Goal: Information Seeking & Learning: Understand process/instructions

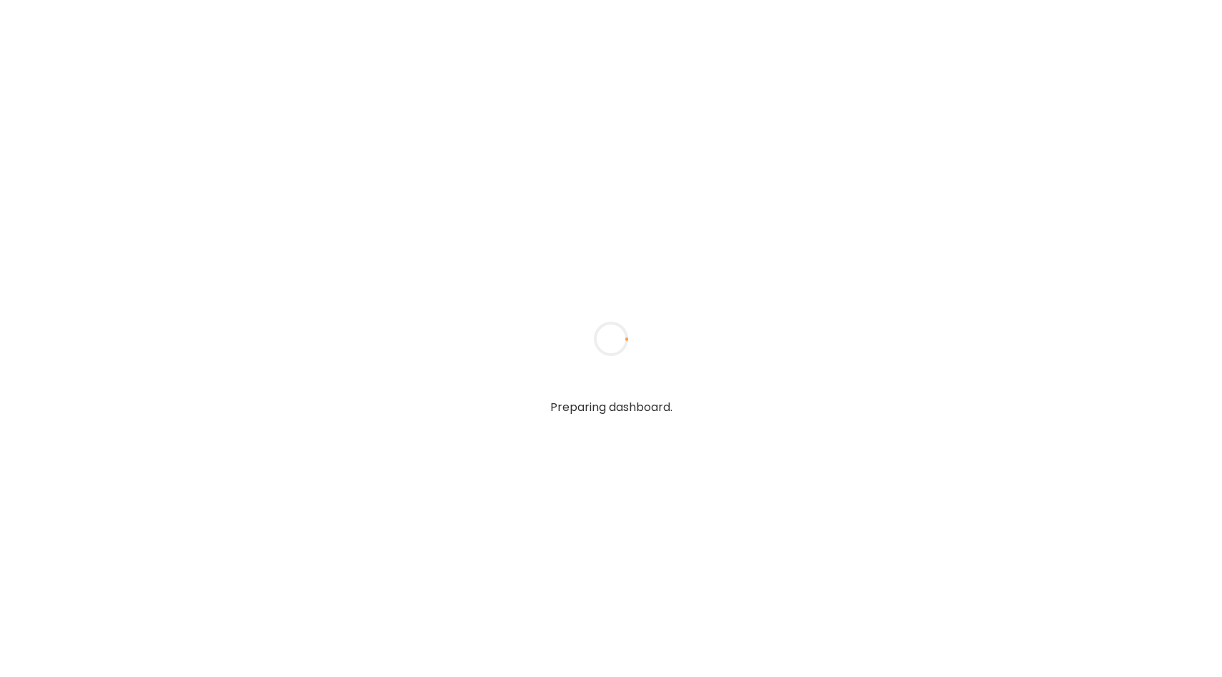
type input "**********"
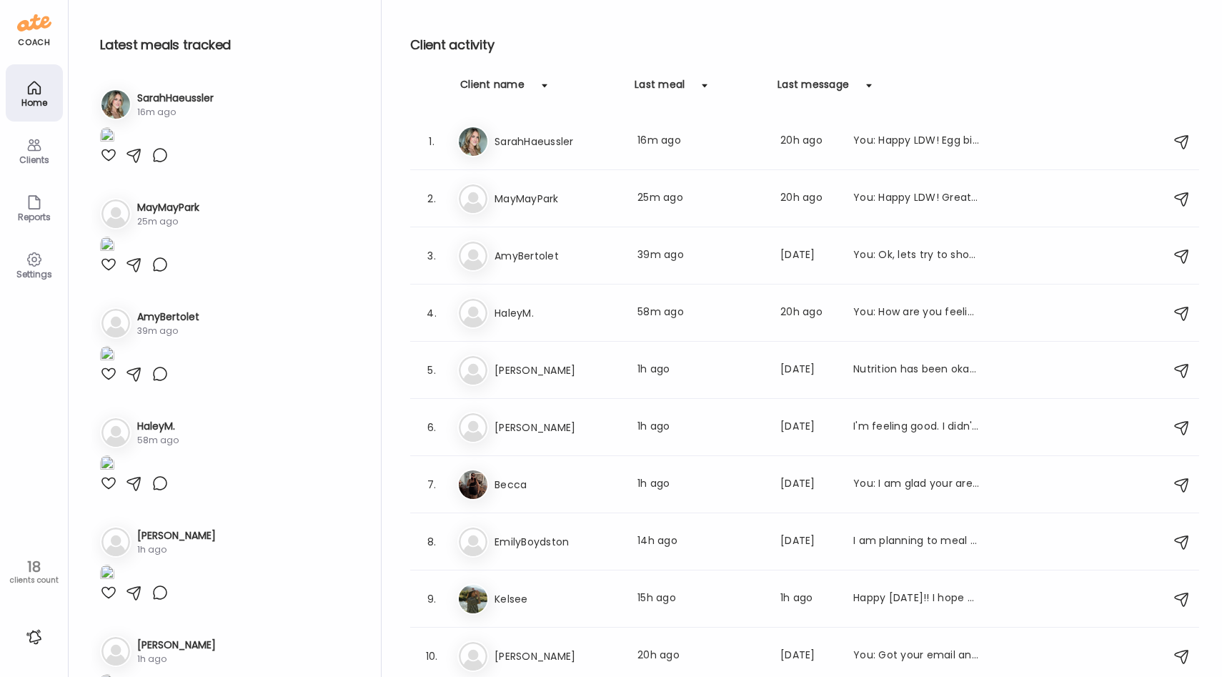
click at [35, 638] on div at bounding box center [34, 636] width 23 height 23
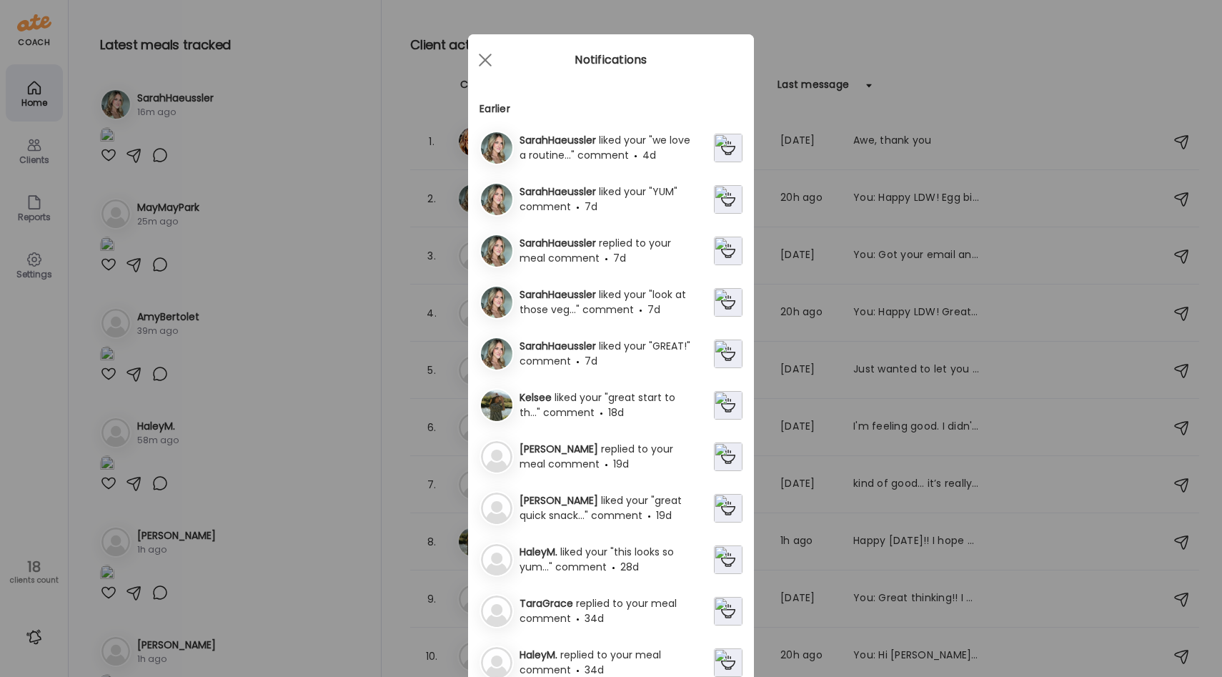
click at [35, 637] on div "Ate Coach Dashboard Wahoo! It’s official Take a moment to set up your Coach Pro…" at bounding box center [611, 338] width 1222 height 677
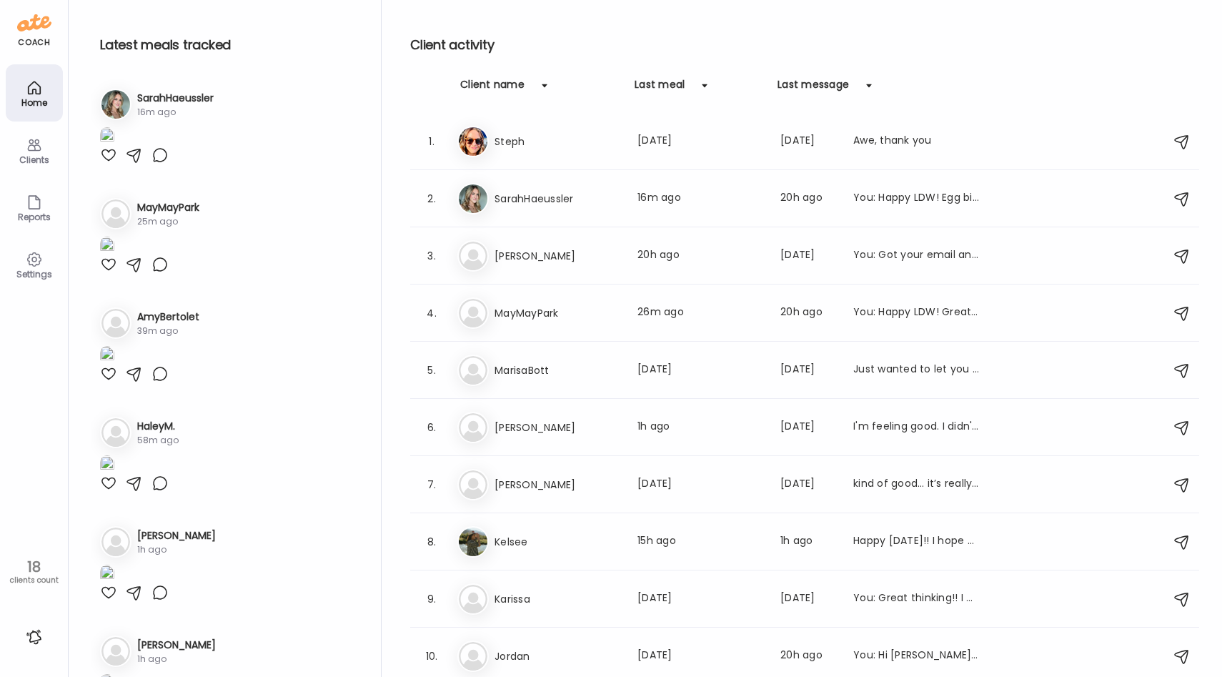
click at [40, 155] on div "Clients" at bounding box center [34, 159] width 51 height 9
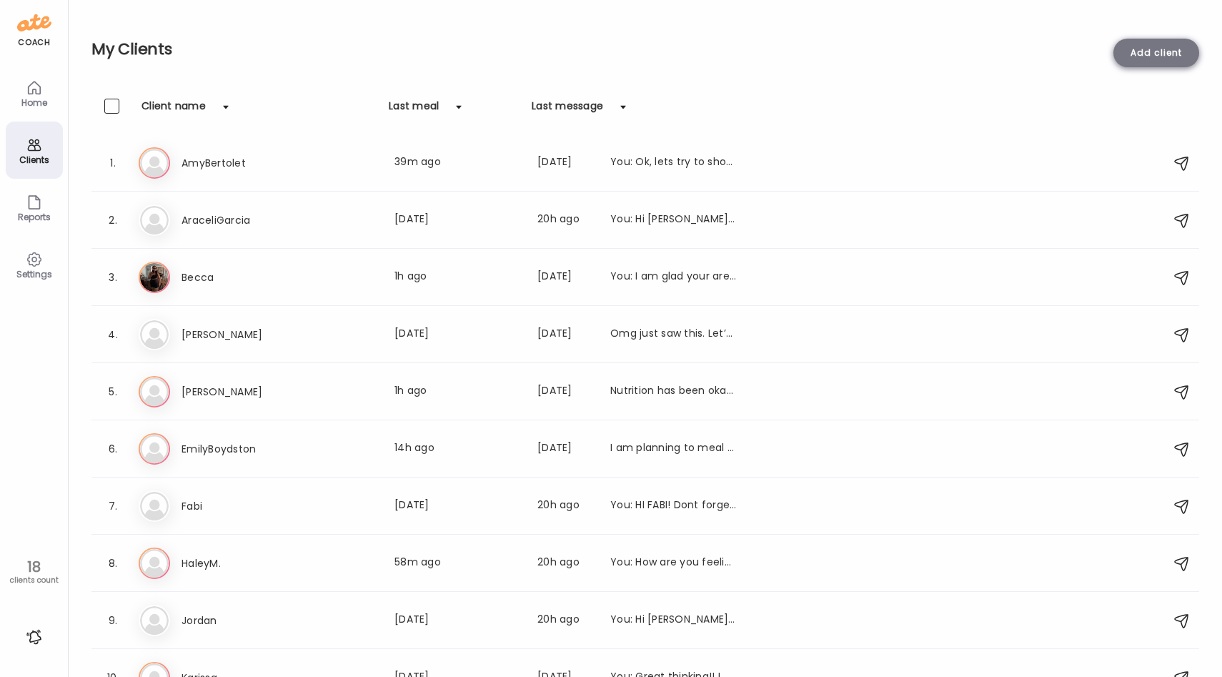
click at [1141, 50] on div "Add client" at bounding box center [1157, 53] width 86 height 29
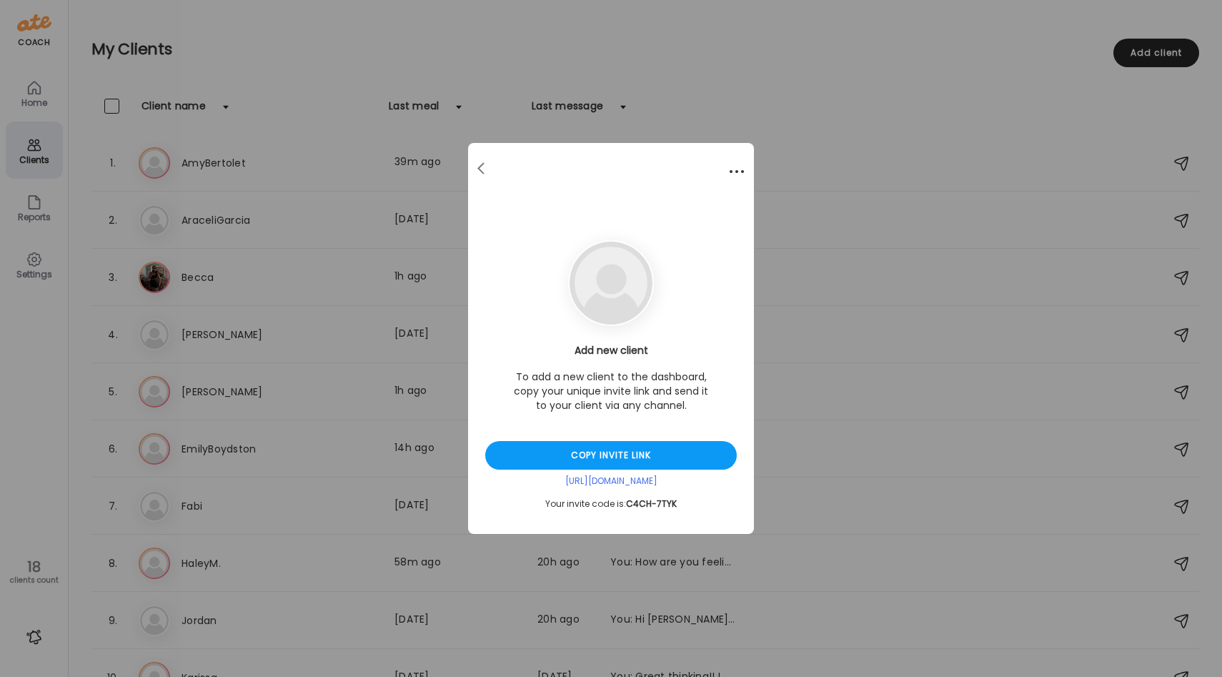
click at [735, 170] on span at bounding box center [736, 171] width 3 height 3
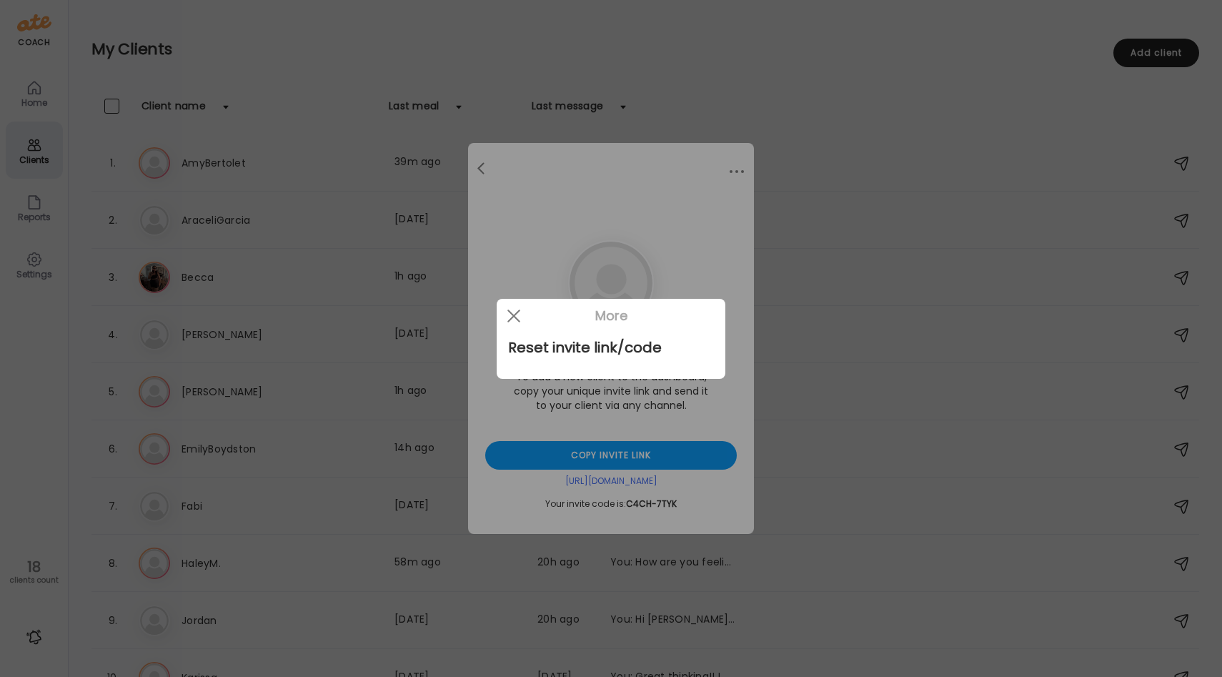
click at [658, 186] on div at bounding box center [611, 338] width 1222 height 677
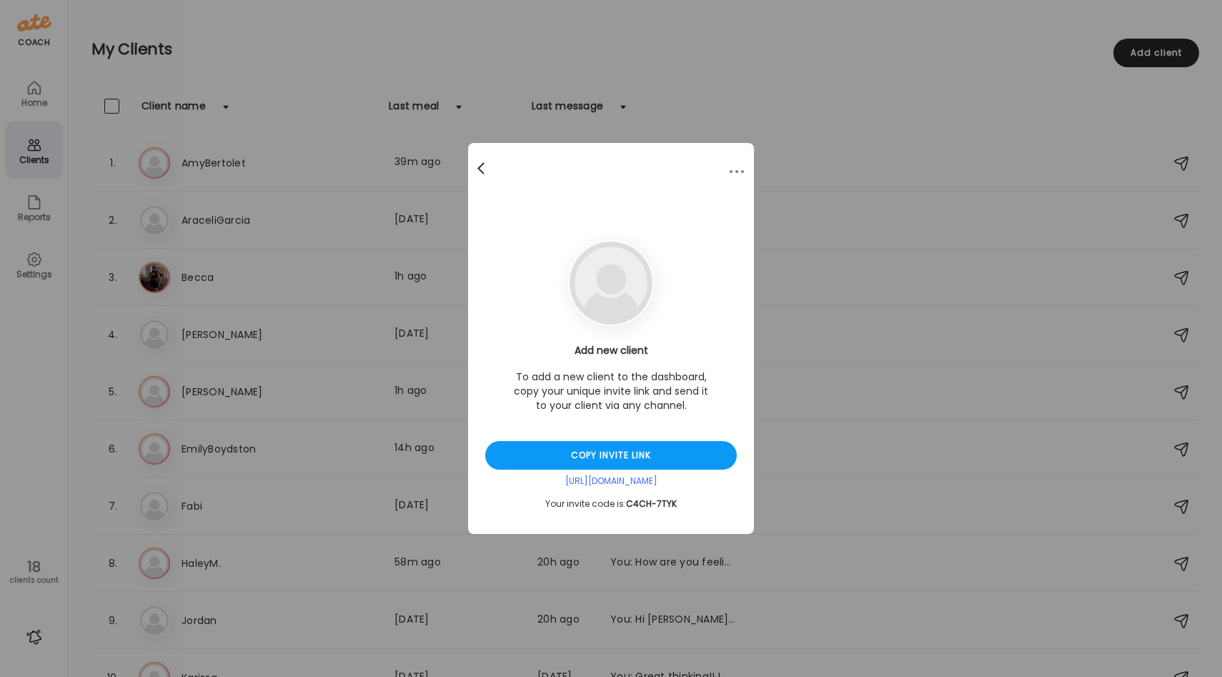
click at [483, 166] on div at bounding box center [482, 168] width 29 height 29
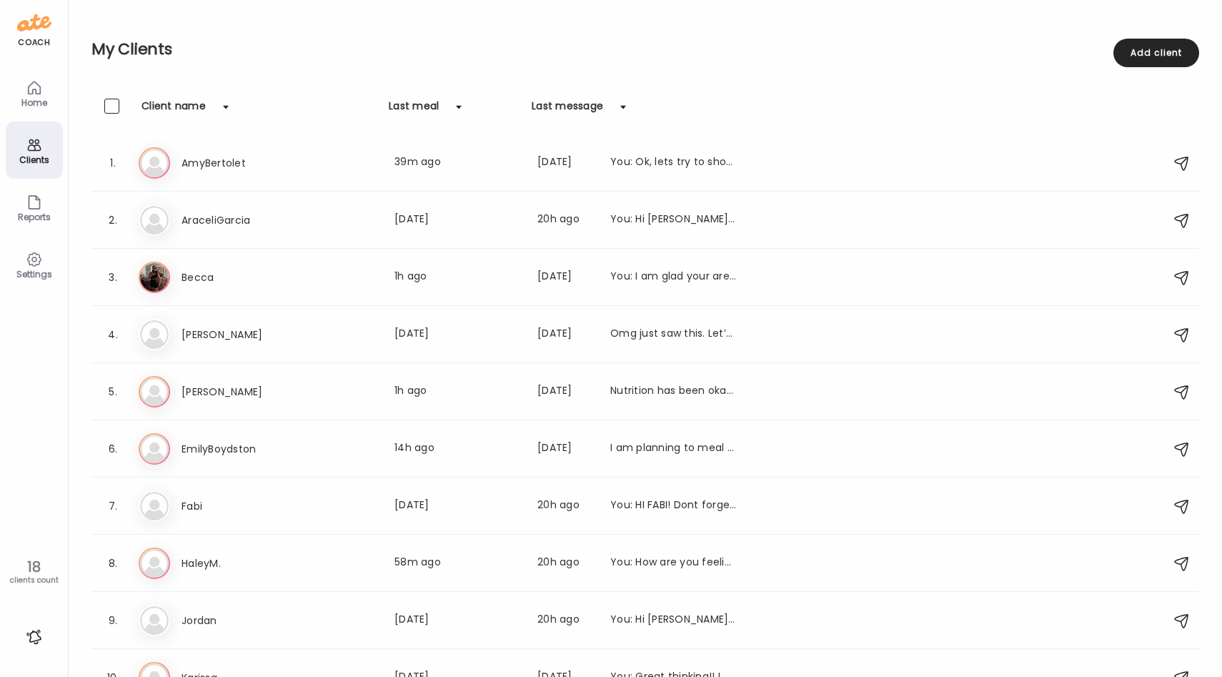
click at [19, 267] on div "Settings" at bounding box center [34, 264] width 57 height 57
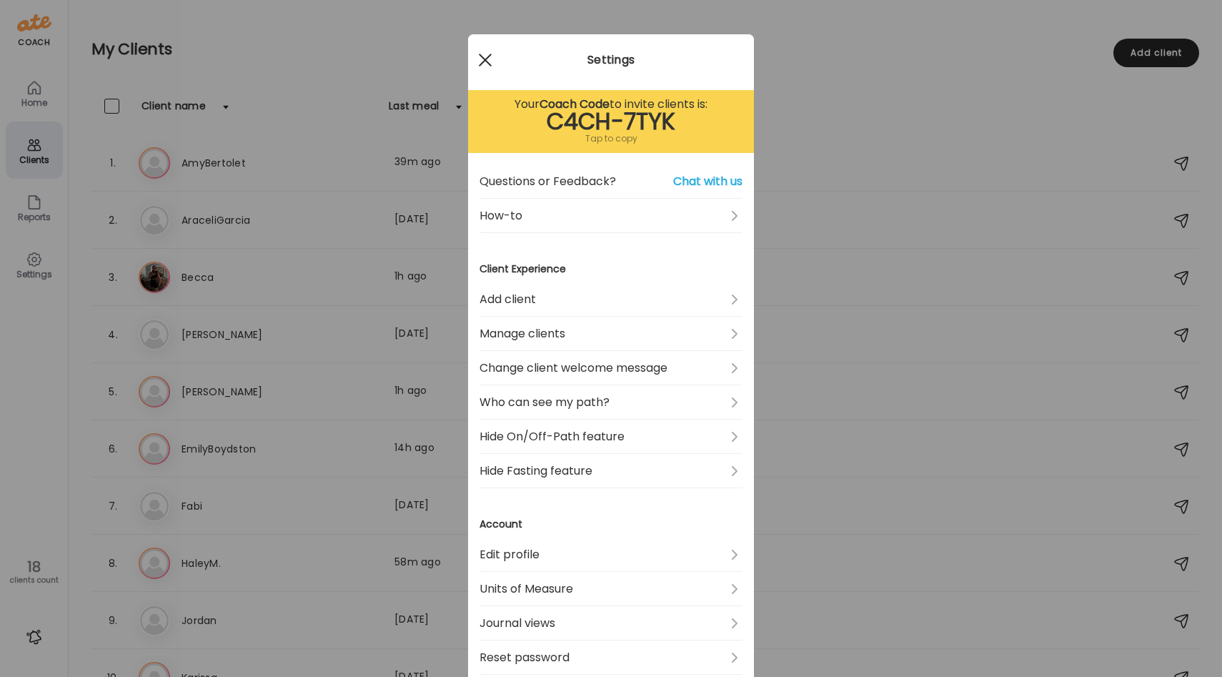
click at [482, 61] on div at bounding box center [485, 60] width 29 height 29
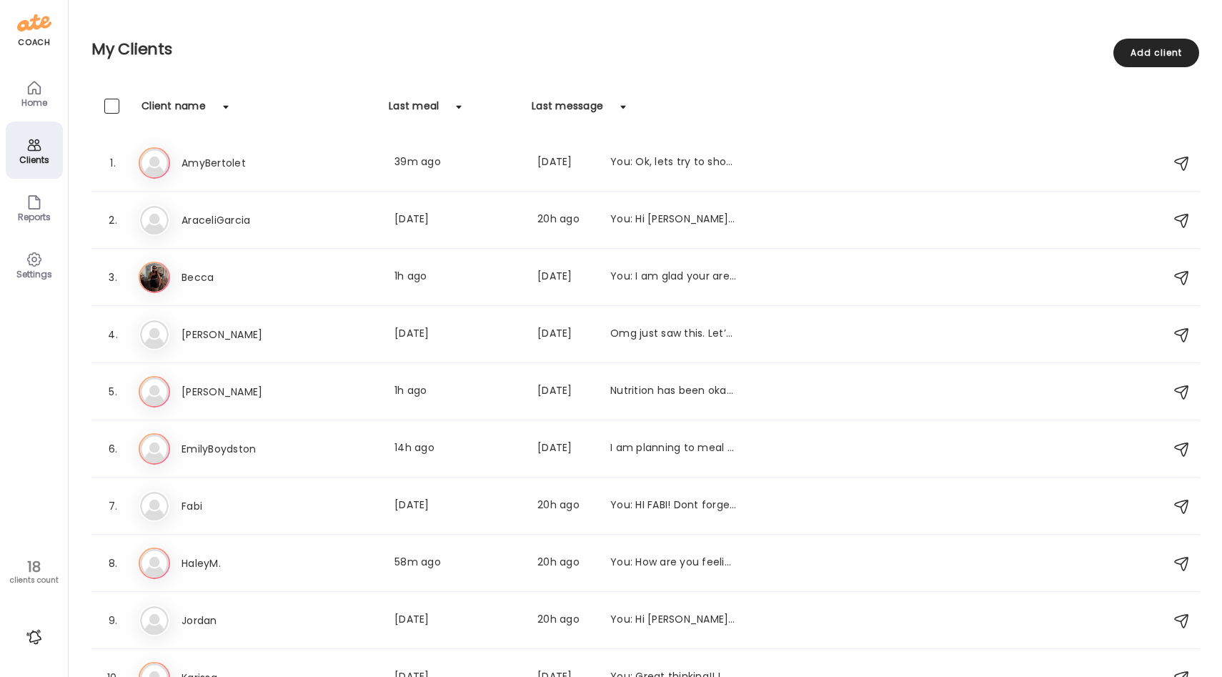
click at [44, 219] on div "Reports" at bounding box center [34, 216] width 51 height 9
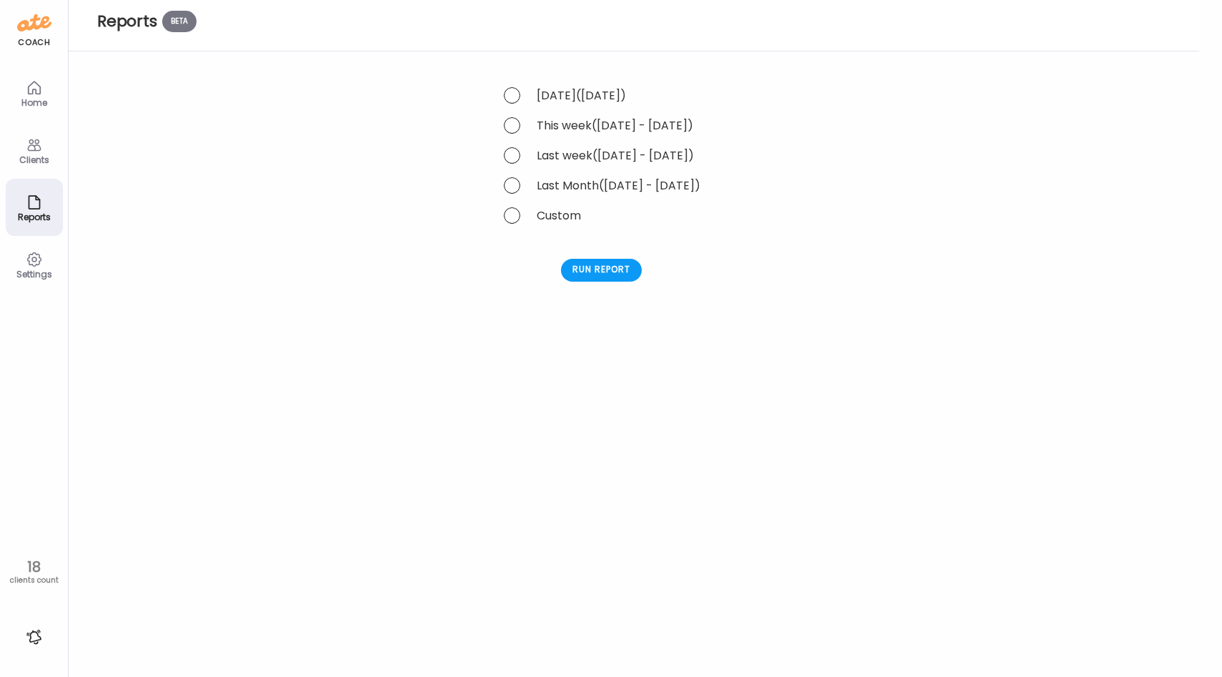
click at [21, 157] on div "Clients" at bounding box center [34, 159] width 51 height 9
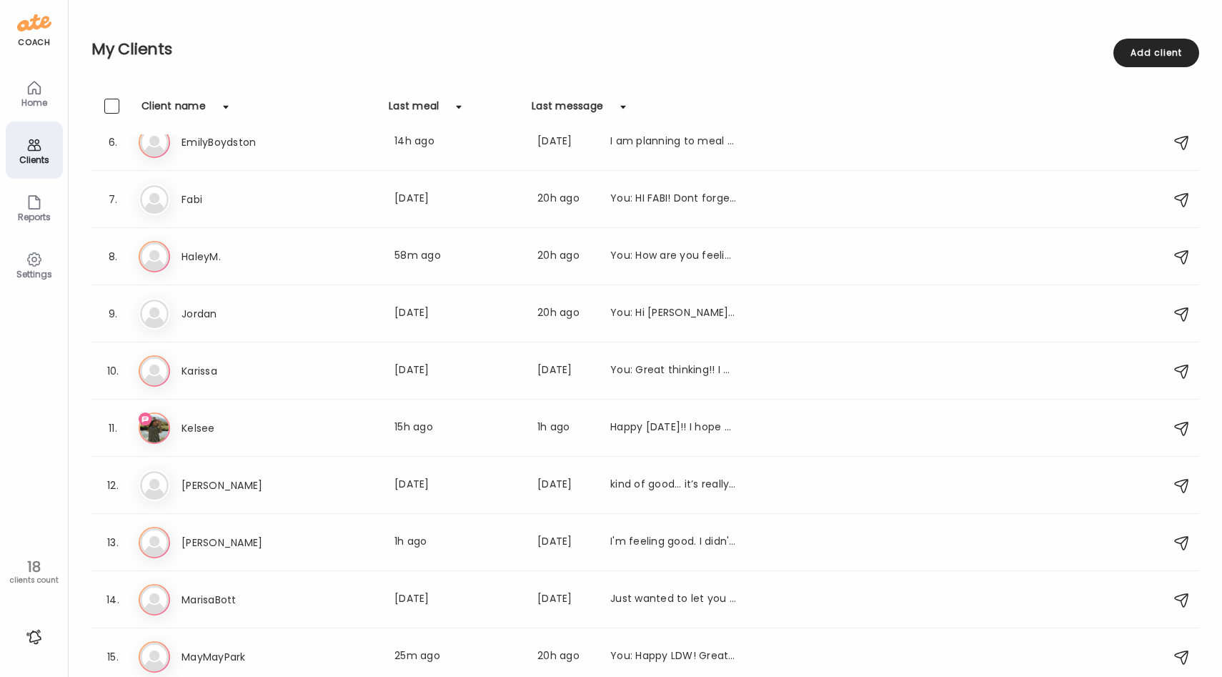
scroll to position [485, 0]
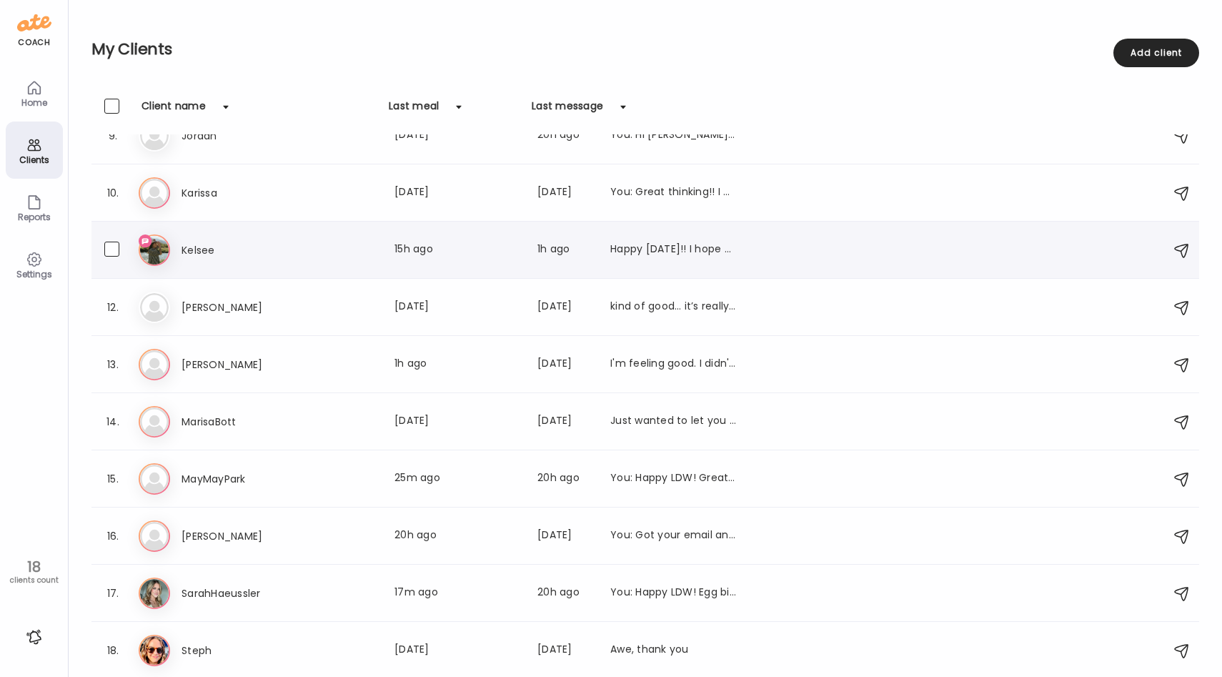
click at [366, 267] on div "11. Ke Kelsee Last meal: 15h ago Last message: 1h ago Happy [DATE]!! I hope you…" at bounding box center [645, 250] width 1108 height 57
click at [372, 262] on div "Ke Kelsee Last meal: 15h ago Last message: 1h ago Happy [DATE]!! I hope you had…" at bounding box center [648, 249] width 1018 height 31
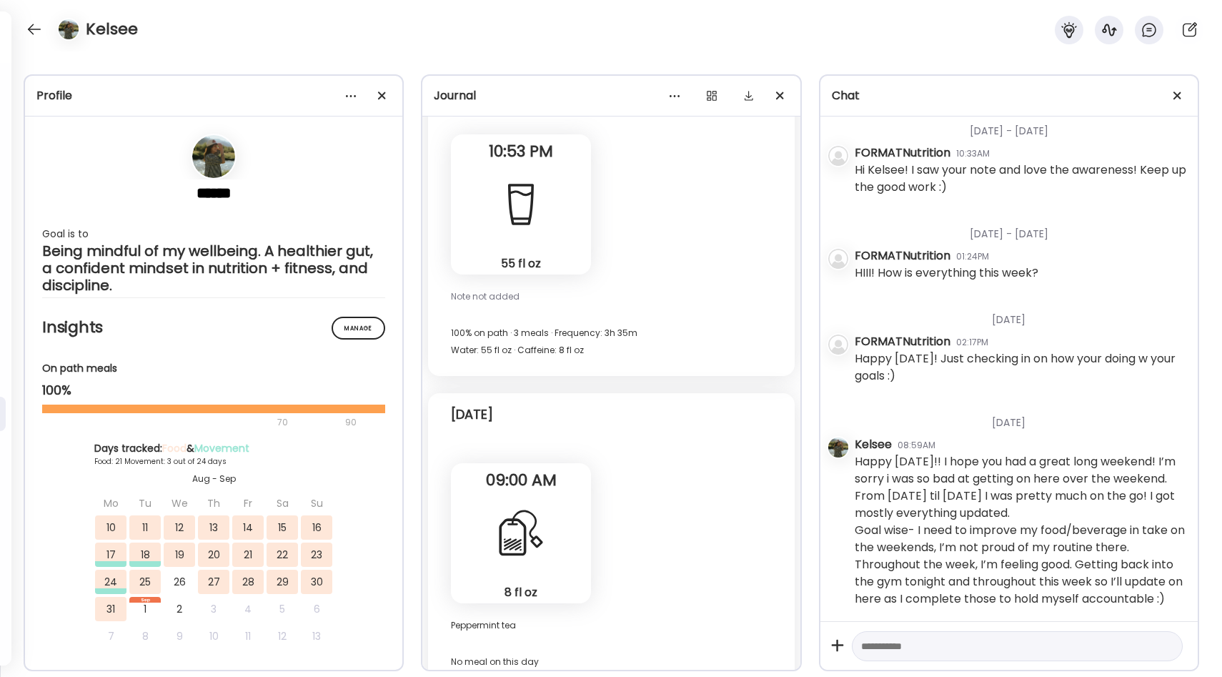
scroll to position [1126, 0]
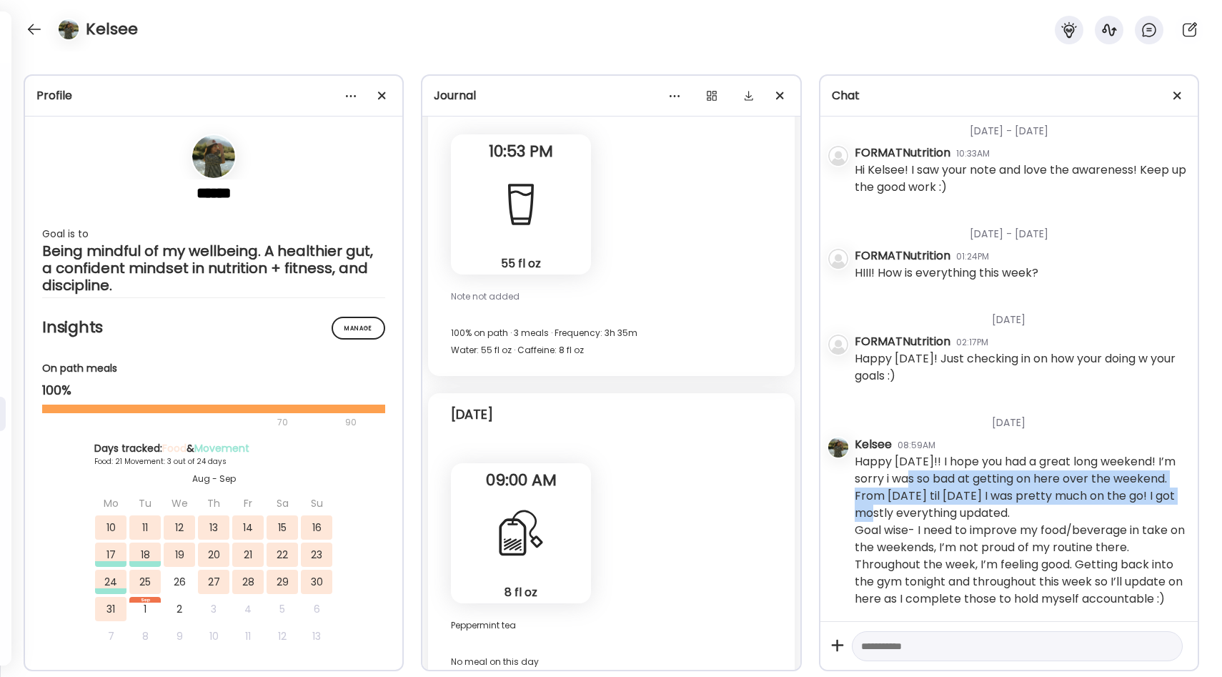
drag, startPoint x: 924, startPoint y: 480, endPoint x: 923, endPoint y: 511, distance: 31.5
click at [923, 511] on div "Happy [DATE]!! I hope you had a great long weekend! I’m sorry i was so bad at g…" at bounding box center [1021, 530] width 332 height 154
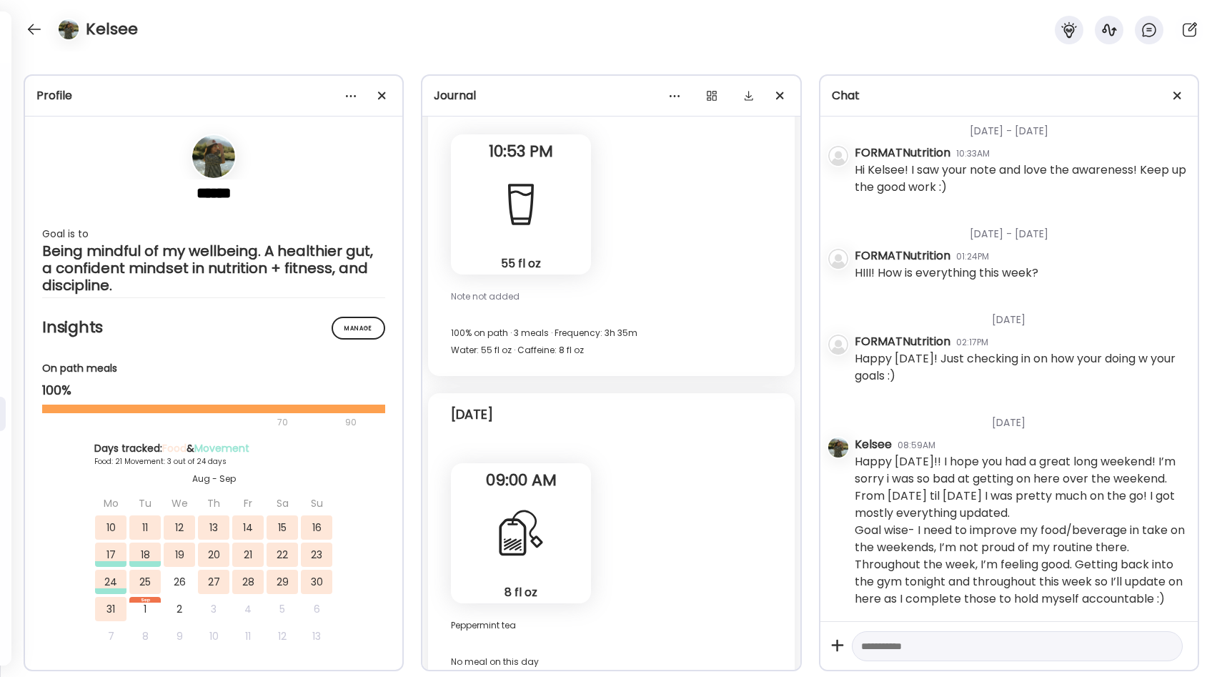
click at [931, 506] on div "Happy [DATE]!! I hope you had a great long weekend! I’m sorry i was so bad at g…" at bounding box center [1021, 530] width 332 height 154
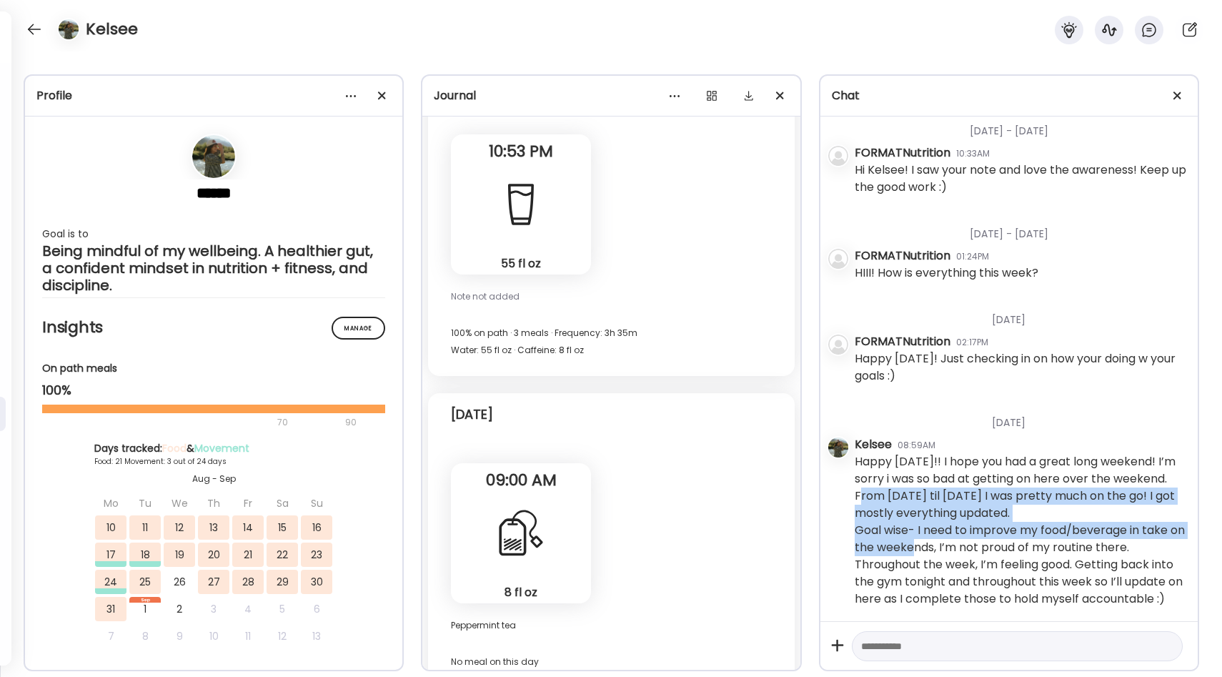
drag, startPoint x: 913, startPoint y: 497, endPoint x: 931, endPoint y: 542, distance: 48.2
click at [931, 543] on div "Happy [DATE]!! I hope you had a great long weekend! I’m sorry i was so bad at g…" at bounding box center [1021, 530] width 332 height 154
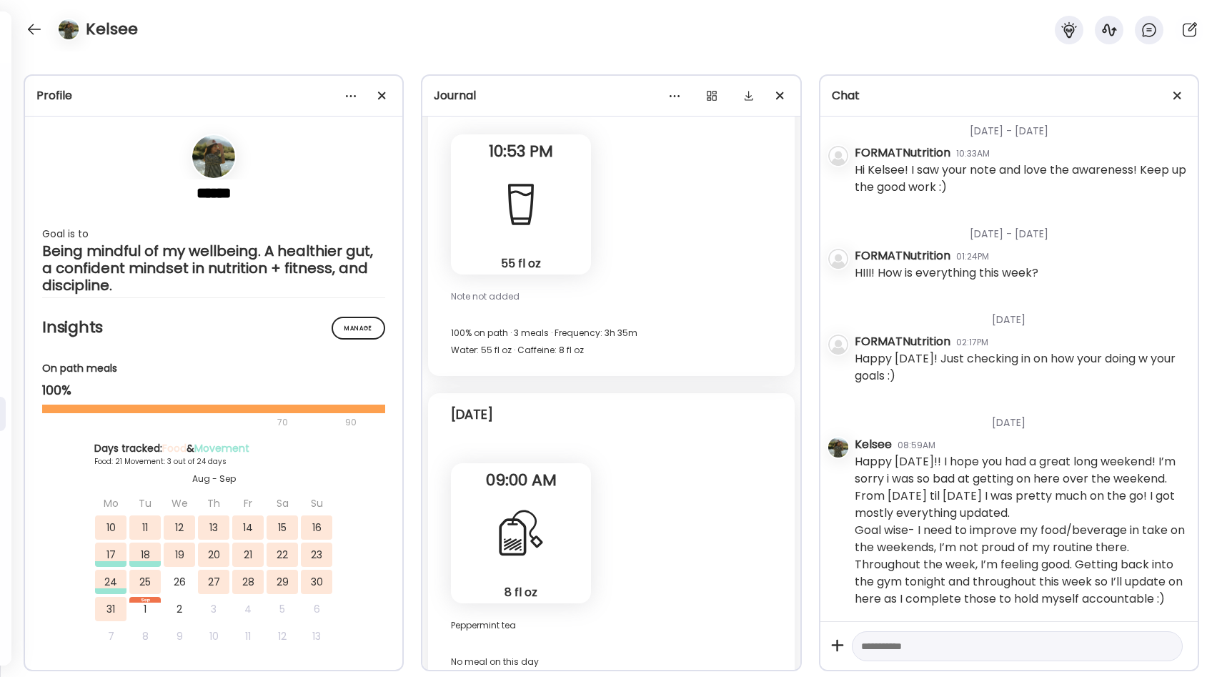
click at [981, 551] on div "Happy [DATE]!! I hope you had a great long weekend! I’m sorry i was so bad at g…" at bounding box center [1021, 530] width 332 height 154
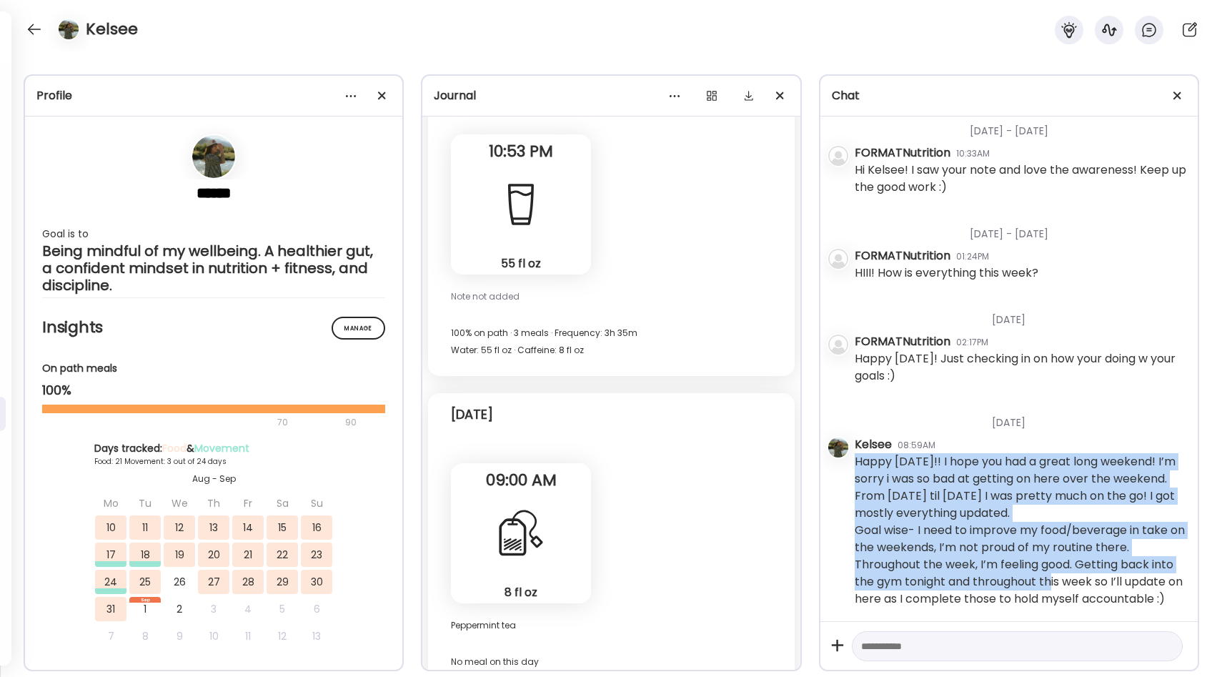
drag, startPoint x: 853, startPoint y: 562, endPoint x: 1051, endPoint y: 574, distance: 197.6
click at [1051, 574] on div "[DATE] - [DATE] FORMATNutrition 03:34PM I saw your note from [DATE], how are yo…" at bounding box center [1009, 369] width 377 height 505
click at [1051, 574] on div "Happy [DATE]!! I hope you had a great long weekend! I’m sorry i was so bad at g…" at bounding box center [1021, 530] width 332 height 154
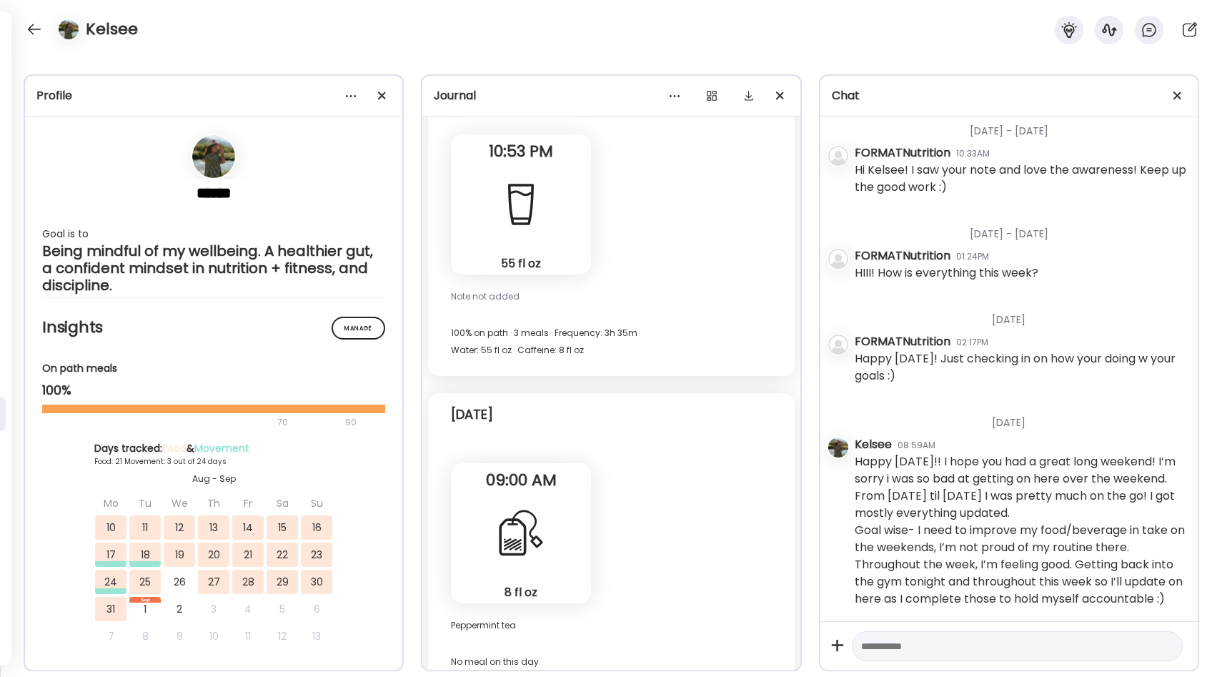
drag, startPoint x: 981, startPoint y: 563, endPoint x: 1049, endPoint y: 608, distance: 80.9
click at [1049, 609] on div "Kelsee 08:59AM Happy [DATE]!! I hope you had a great long weekend! I’m sorry i …" at bounding box center [1021, 523] width 332 height 174
drag, startPoint x: 1073, startPoint y: 567, endPoint x: 981, endPoint y: 565, distance: 91.5
click at [981, 565] on div "Happy [DATE]!! I hope you had a great long weekend! I’m sorry i was so bad at g…" at bounding box center [1021, 530] width 332 height 154
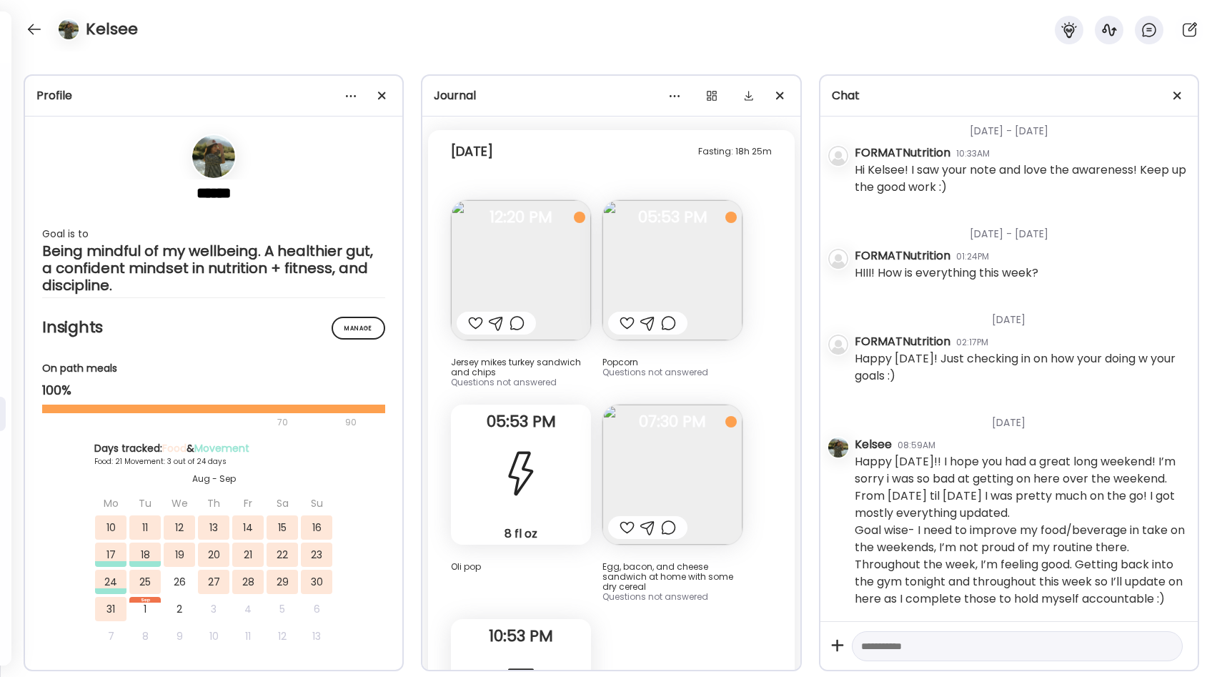
scroll to position [18094, 0]
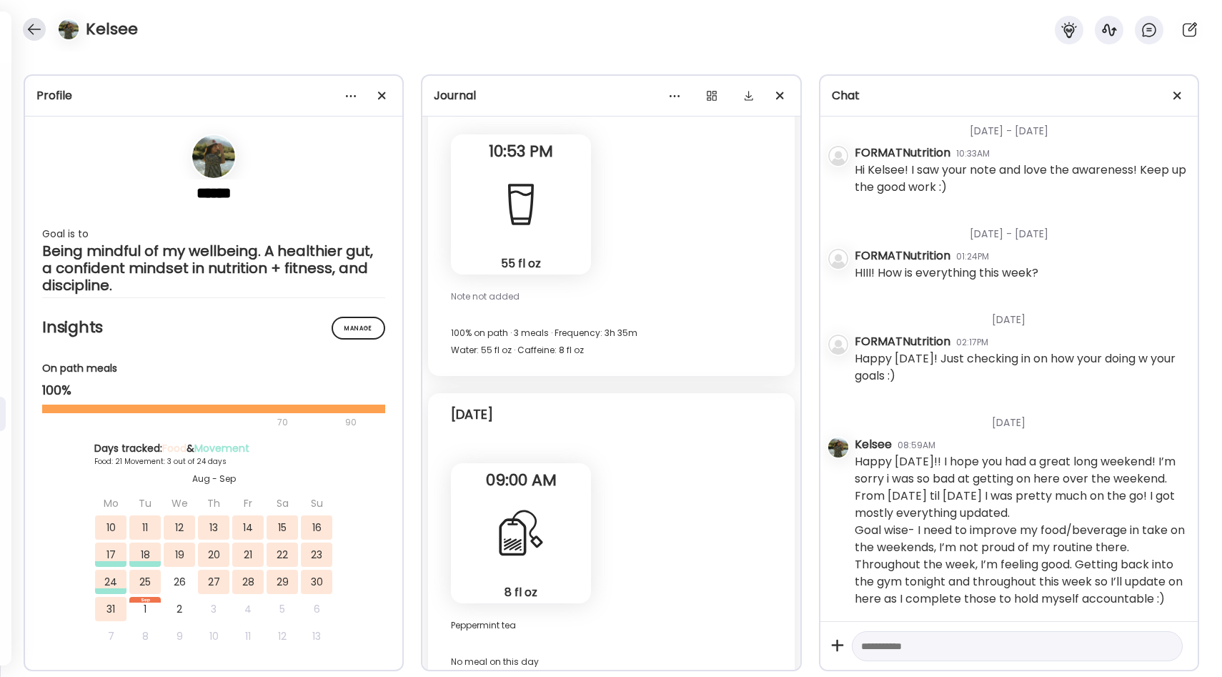
click at [30, 26] on div at bounding box center [34, 29] width 23 height 23
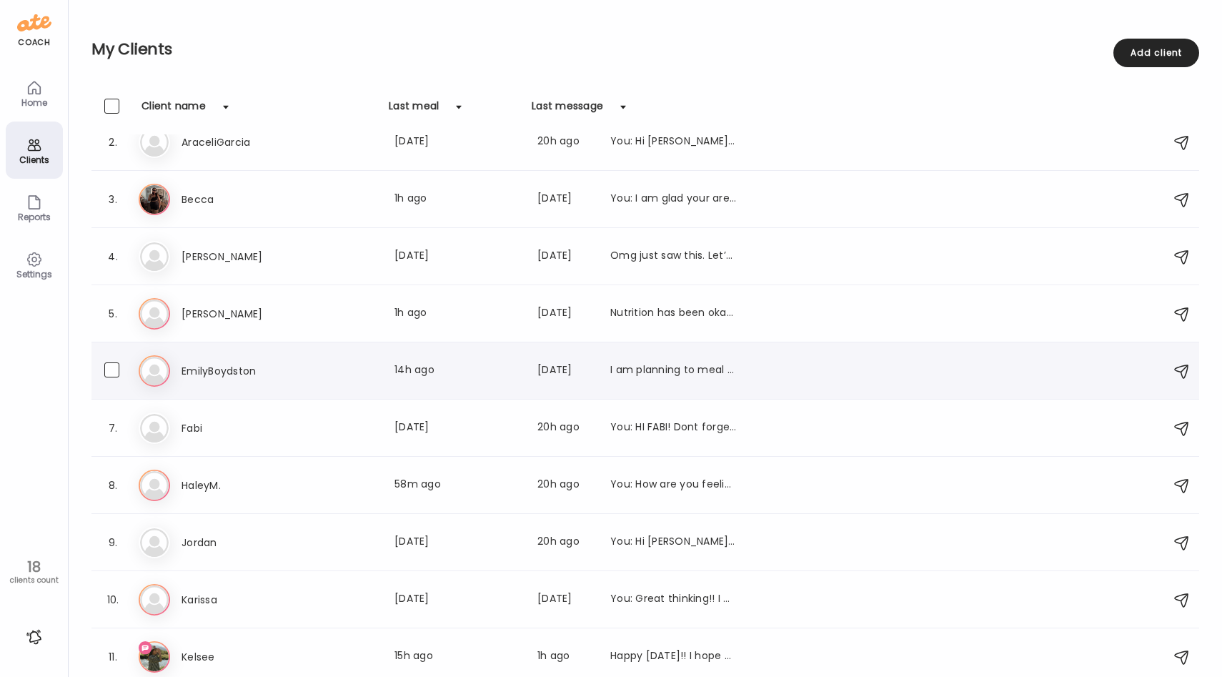
scroll to position [485, 0]
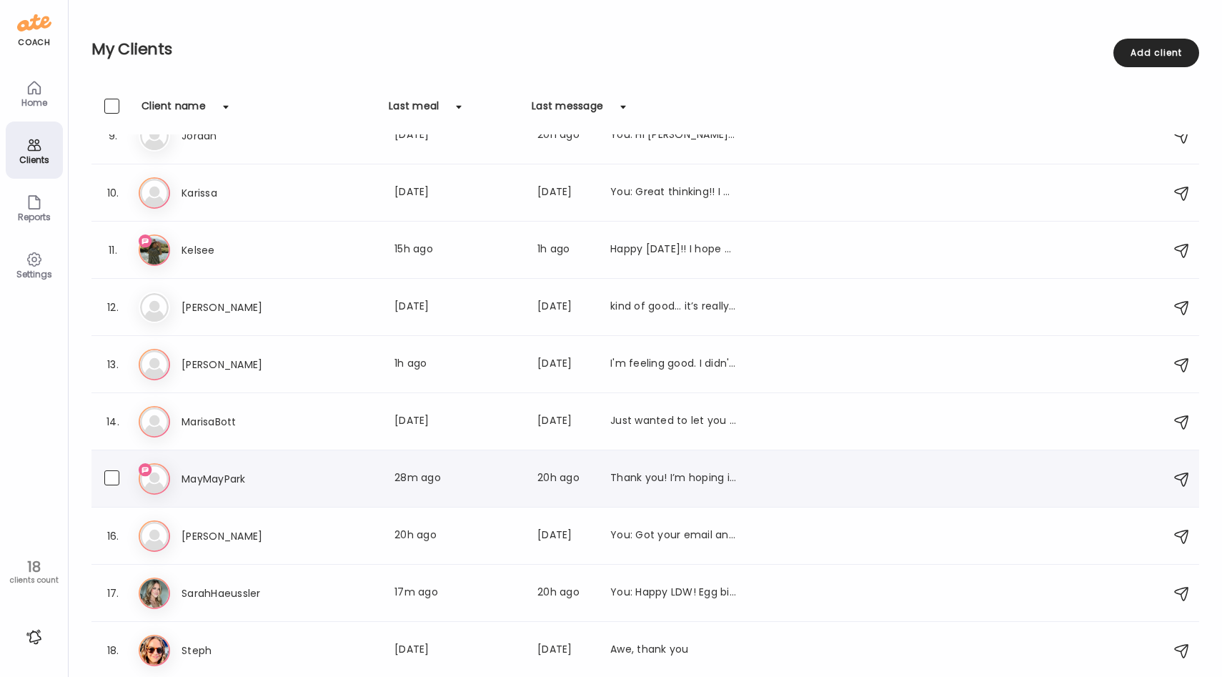
click at [353, 489] on div "Ma MayMayPark Last meal: 28m ago Last message: 20h ago Thank you! I’m hoping it…" at bounding box center [648, 478] width 1018 height 31
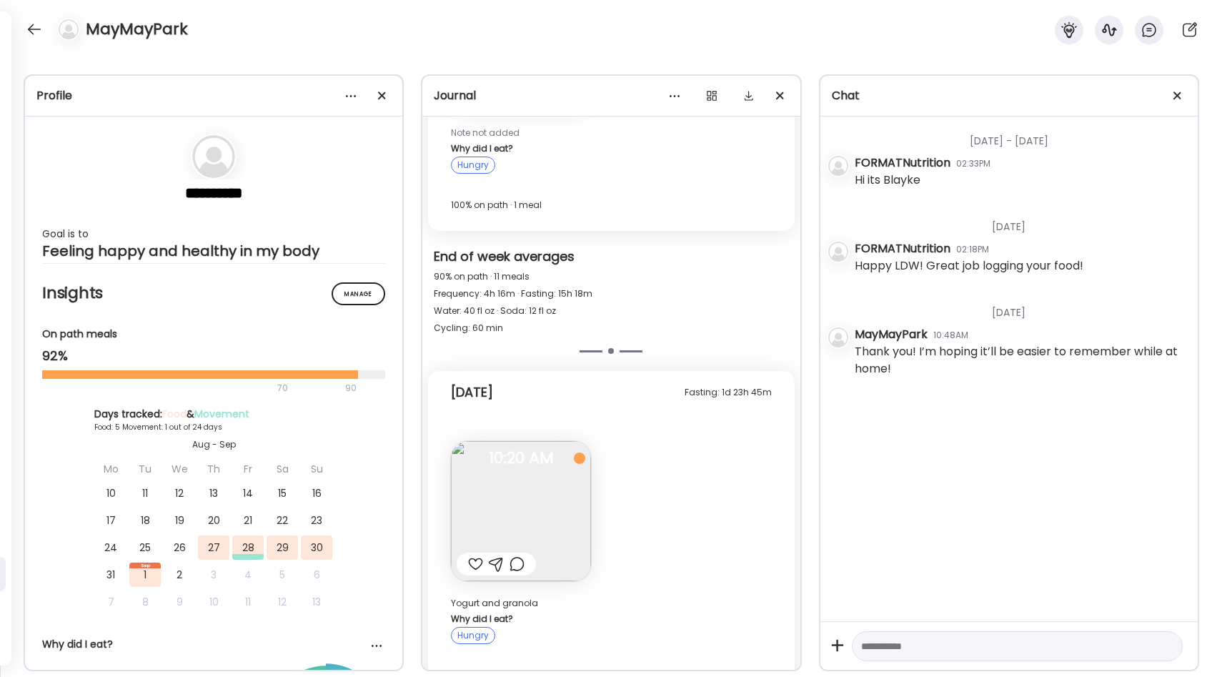
scroll to position [2352, 0]
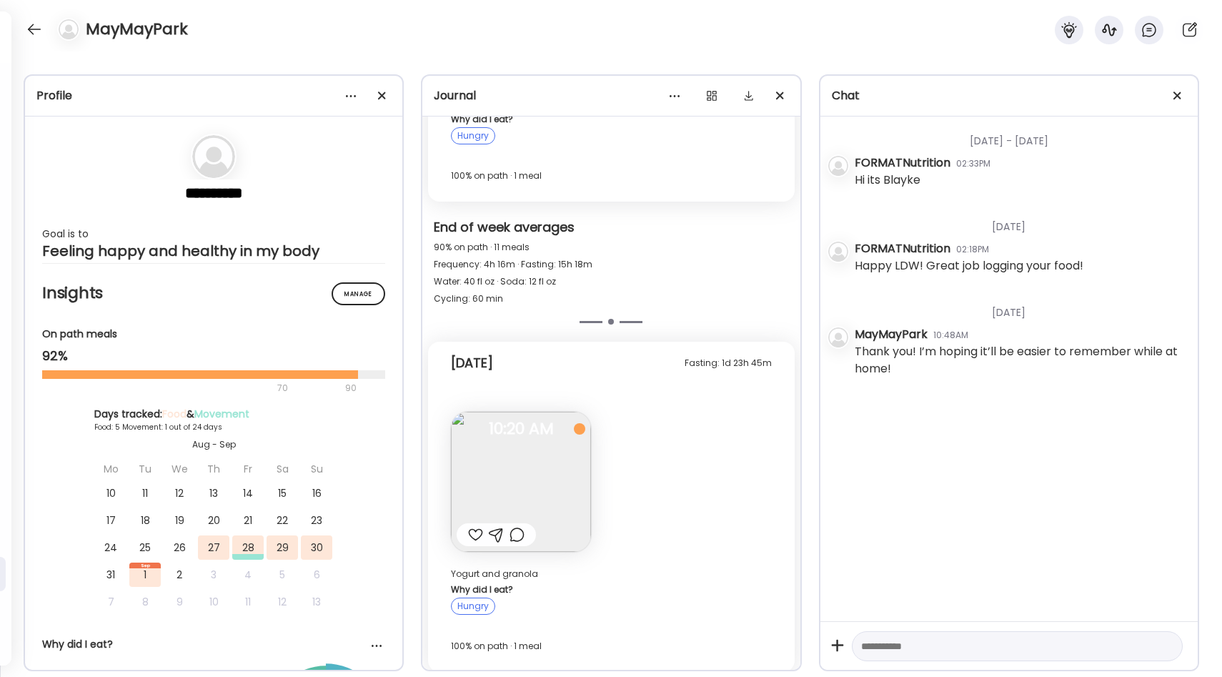
click at [544, 461] on img at bounding box center [521, 482] width 140 height 140
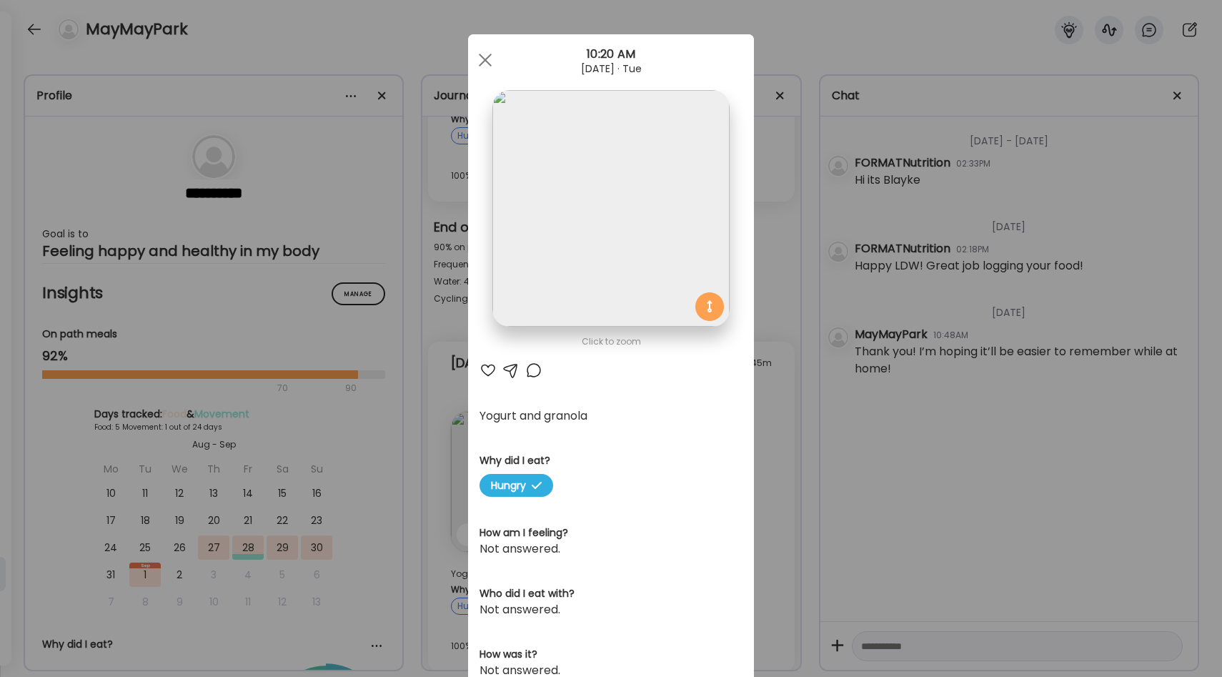
click at [759, 400] on div "Ate Coach Dashboard Wahoo! It’s official Take a moment to set up your Coach Pro…" at bounding box center [611, 338] width 1222 height 677
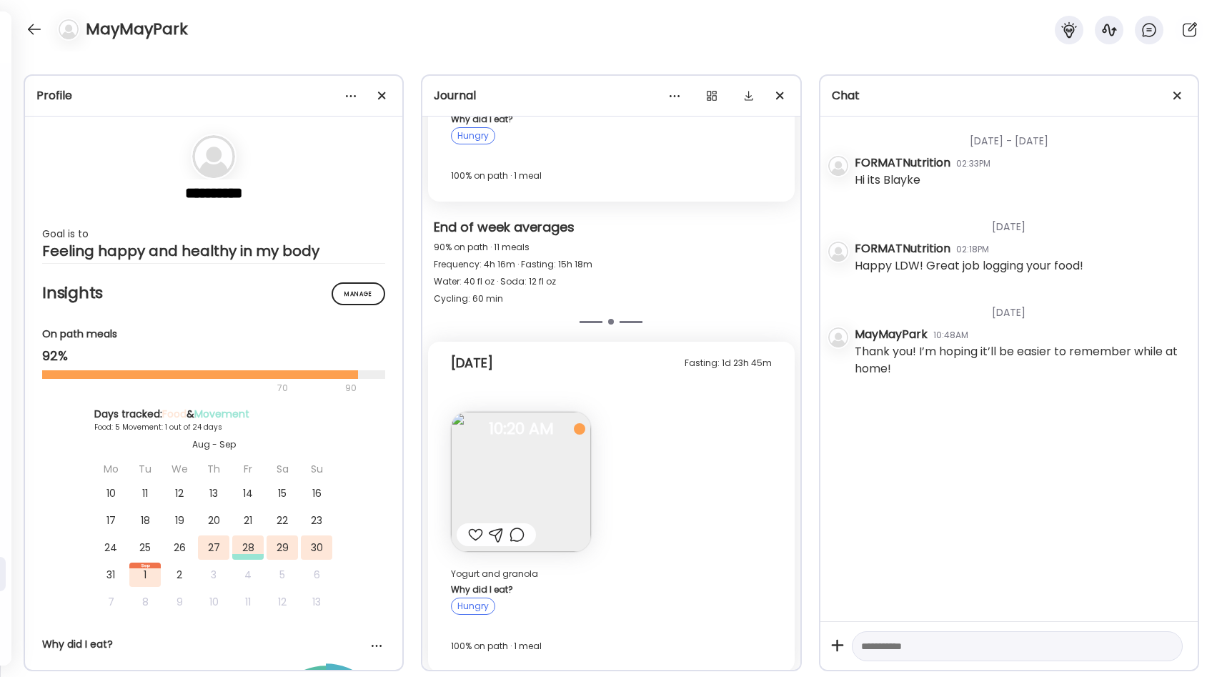
click at [472, 527] on div at bounding box center [475, 534] width 15 height 17
click at [913, 642] on textarea at bounding box center [1004, 646] width 287 height 17
click at [885, 647] on textarea "*********" at bounding box center [1004, 646] width 287 height 17
type textarea "**********"
click at [36, 29] on div at bounding box center [34, 29] width 23 height 23
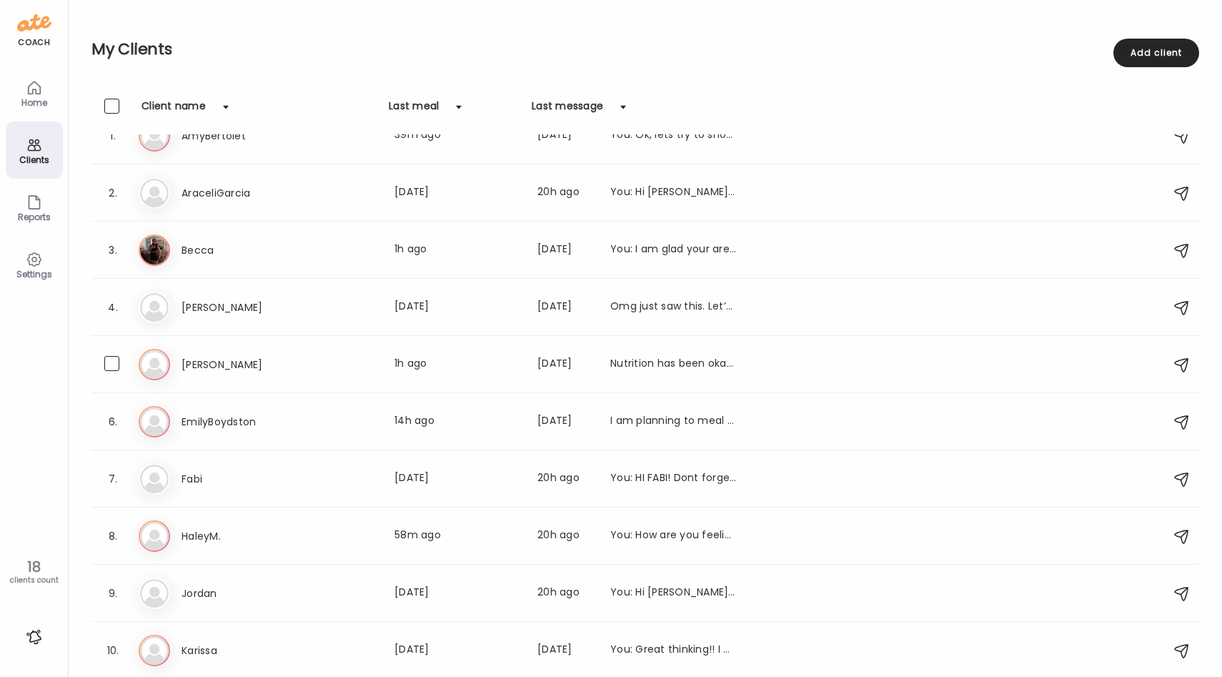
scroll to position [0, 0]
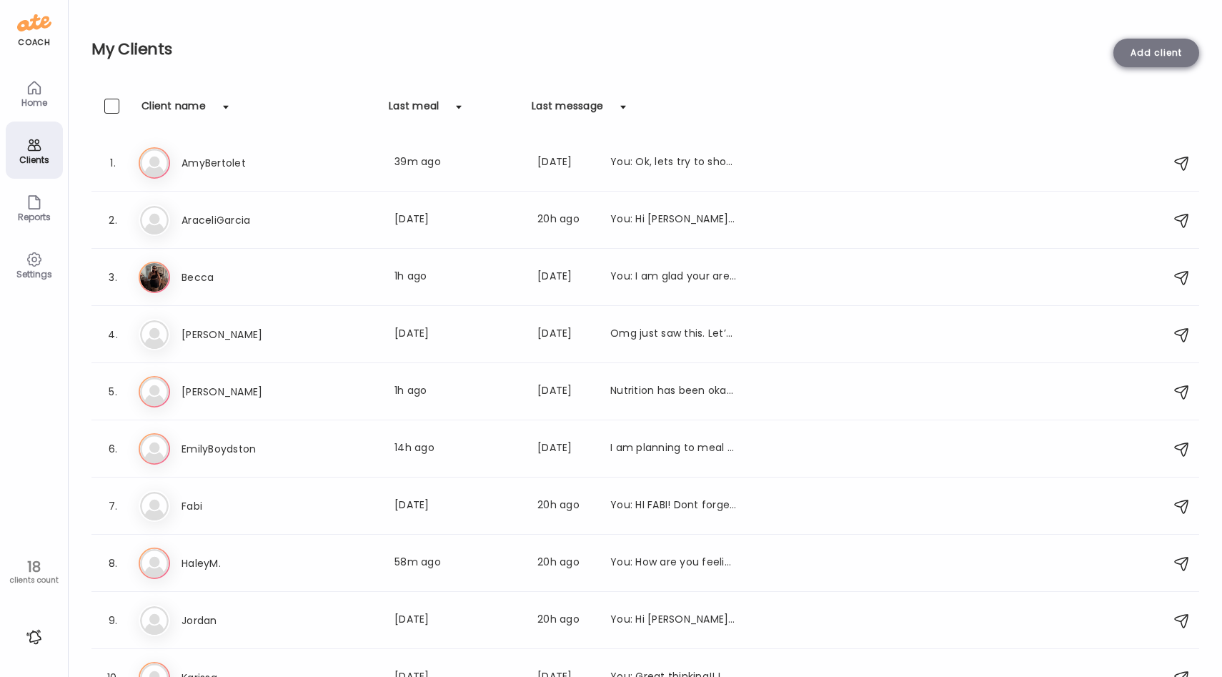
click at [1174, 62] on div "Add client" at bounding box center [1157, 53] width 86 height 29
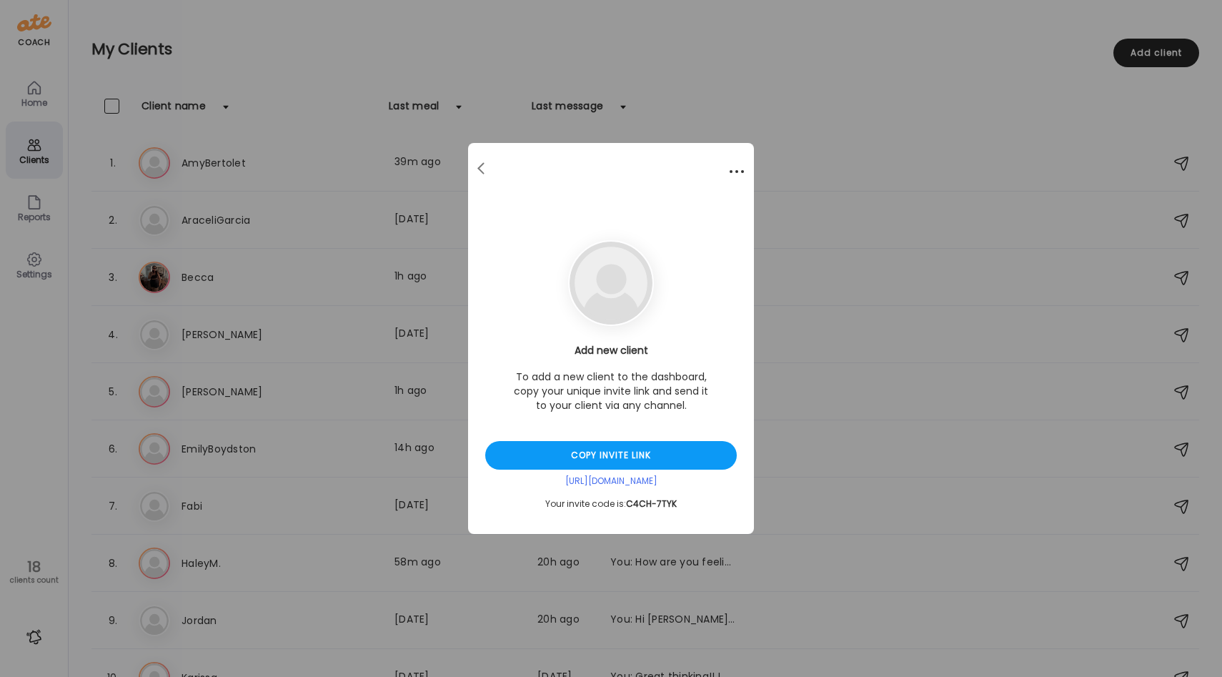
click at [738, 175] on div at bounding box center [737, 171] width 29 height 29
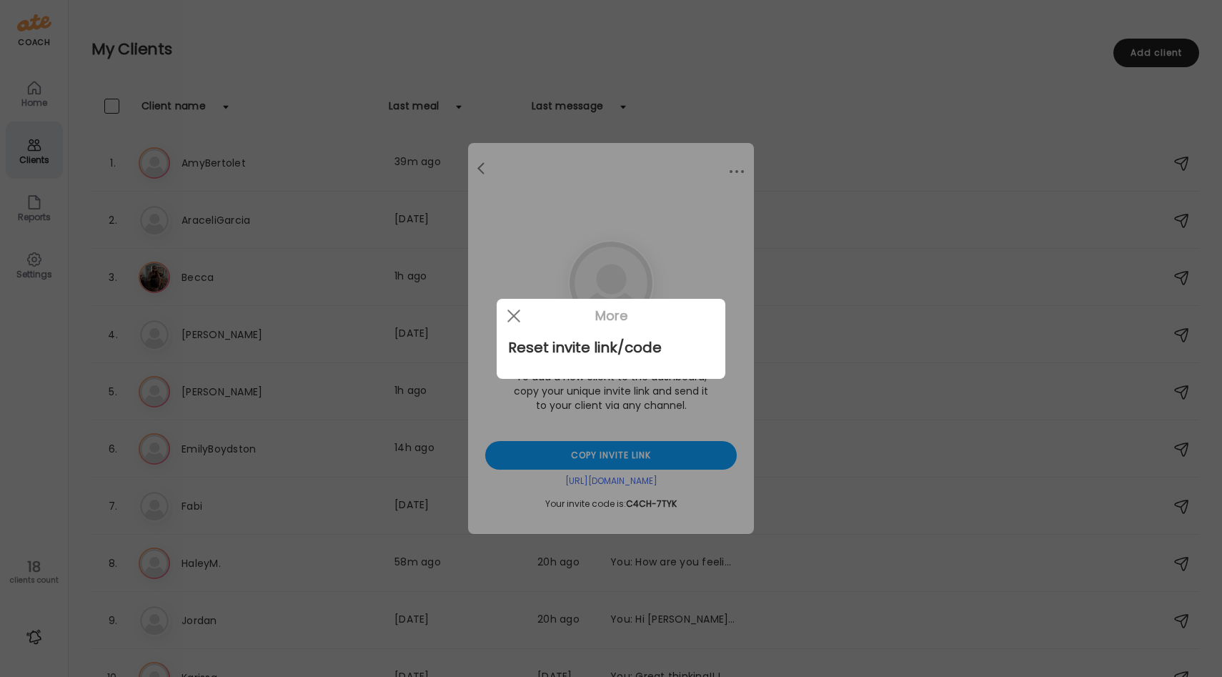
click at [615, 154] on div at bounding box center [611, 338] width 1222 height 677
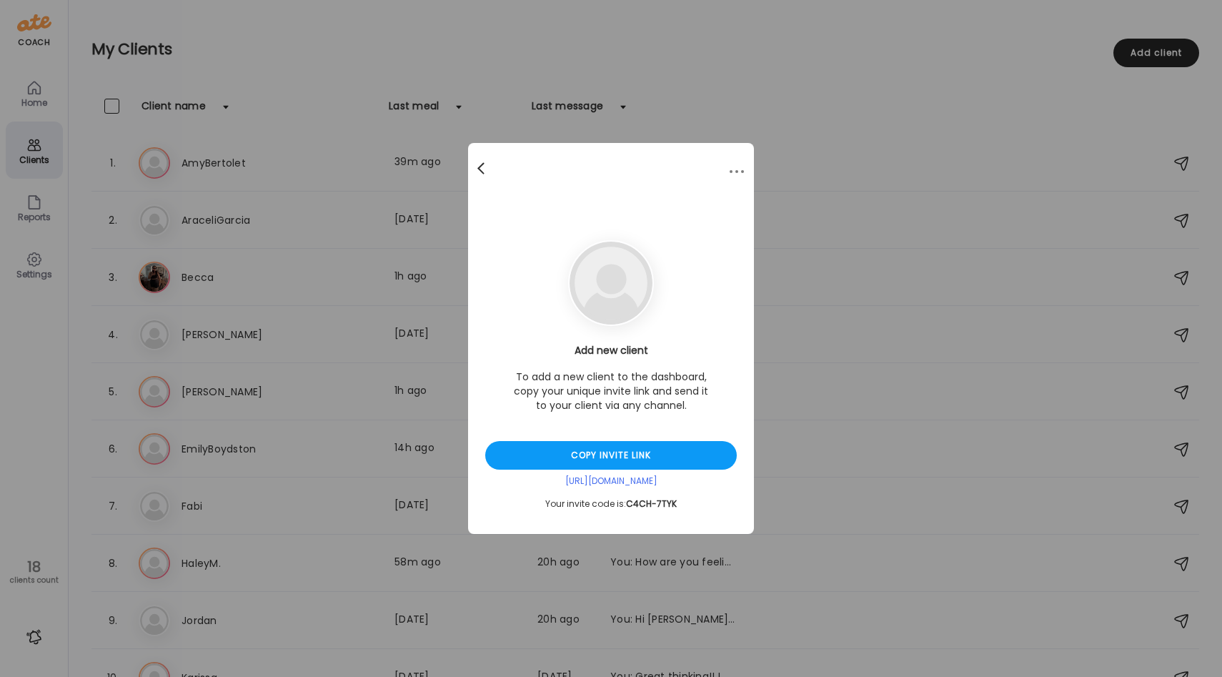
click at [477, 166] on div at bounding box center [482, 168] width 29 height 29
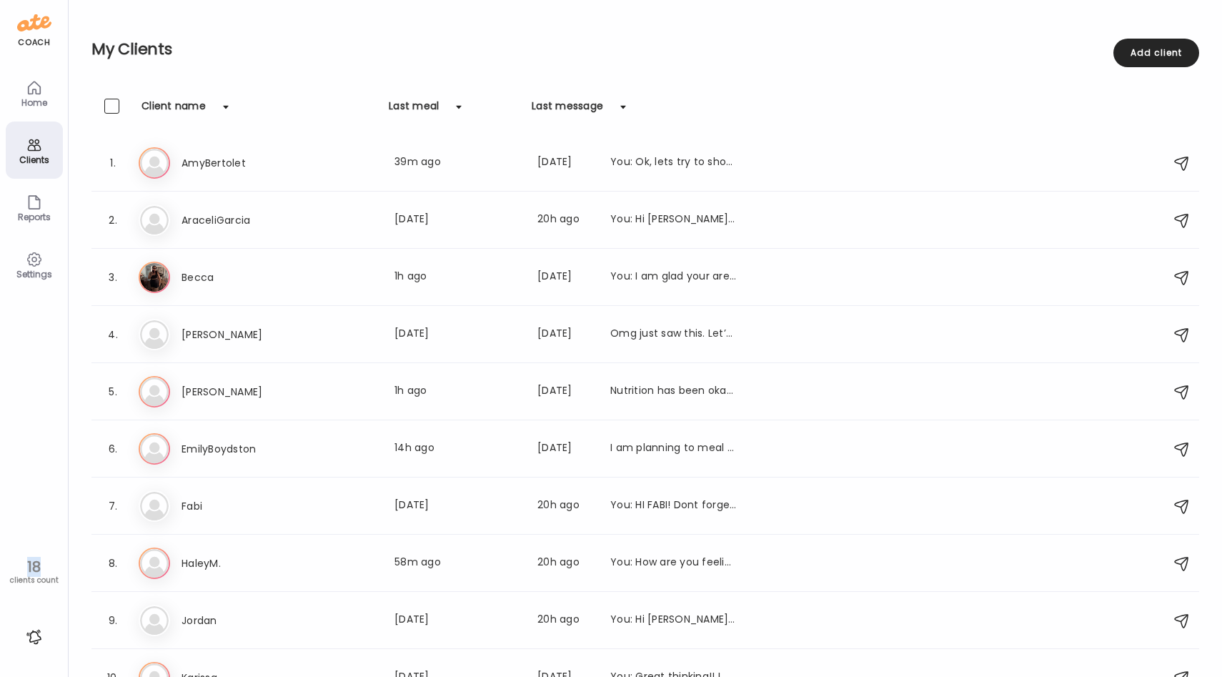
drag, startPoint x: 29, startPoint y: 567, endPoint x: 49, endPoint y: 567, distance: 20.0
click at [49, 567] on div "18" at bounding box center [34, 566] width 58 height 17
click at [17, 451] on div "coach Home Clients Coaches Teams Reports Settings 18 clients count" at bounding box center [34, 338] width 69 height 677
click at [32, 104] on div "Home" at bounding box center [34, 102] width 51 height 9
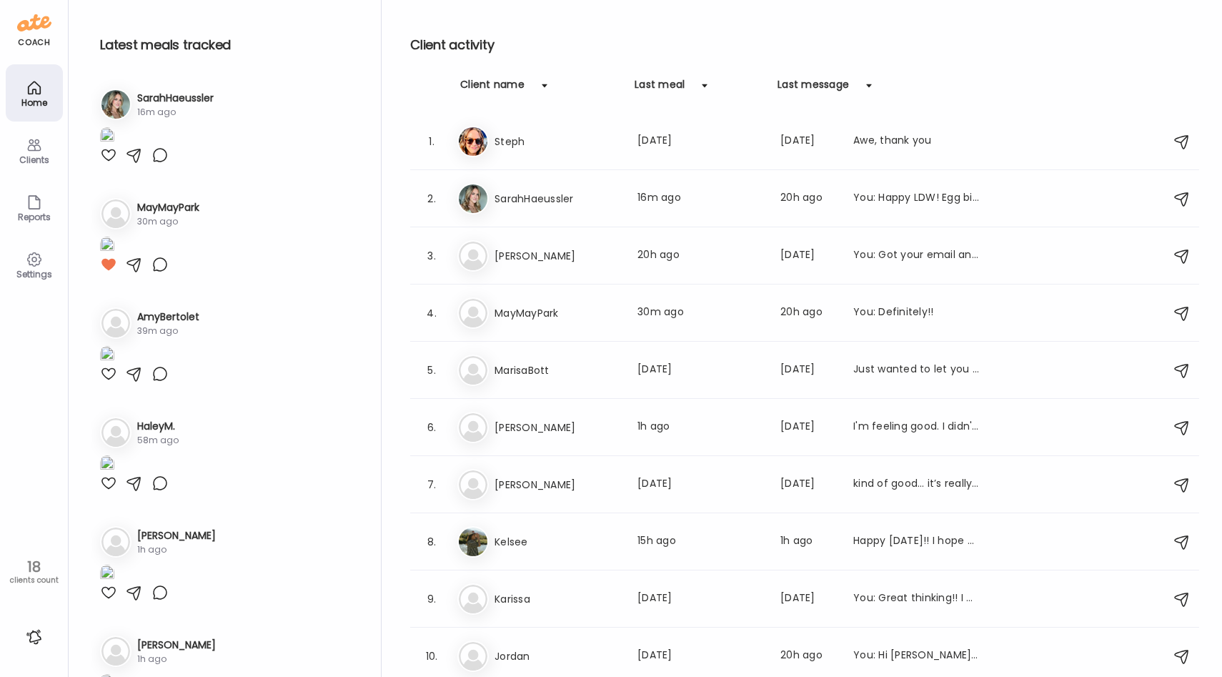
click at [35, 260] on icon at bounding box center [34, 259] width 4 height 4
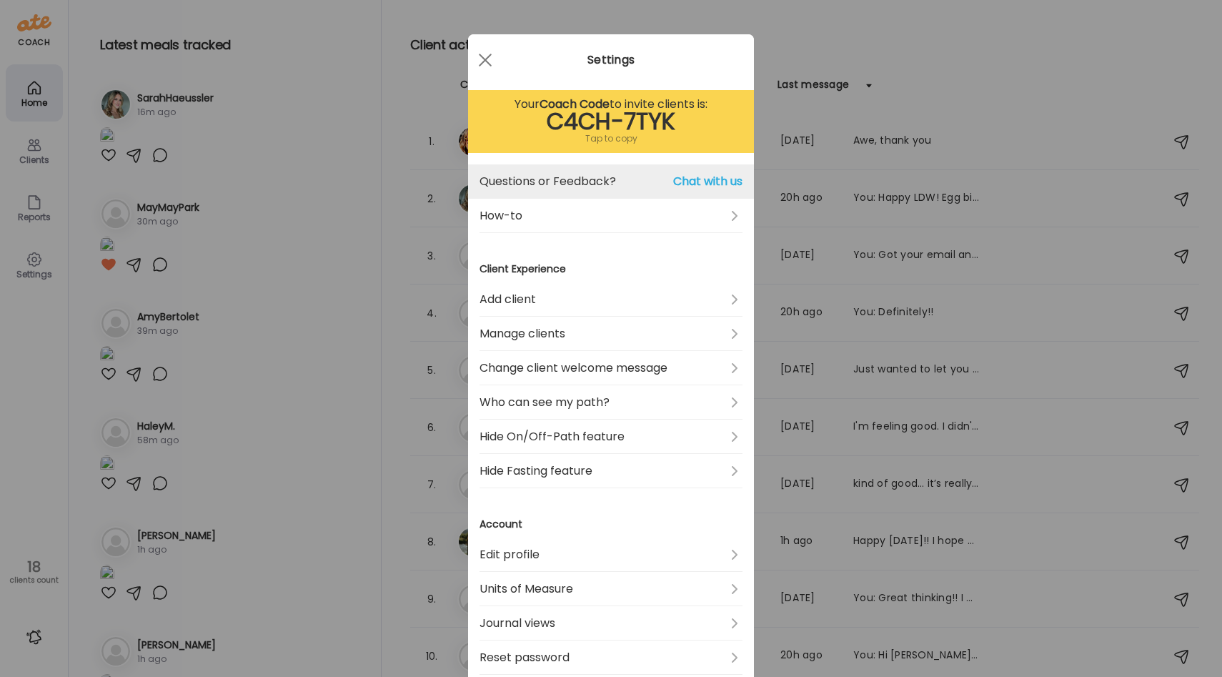
click at [618, 178] on link "Questions or Feedback? Chat with us" at bounding box center [611, 181] width 263 height 34
click at [699, 175] on span "Chat with us" at bounding box center [707, 181] width 69 height 17
click at [714, 181] on span "Chat with us" at bounding box center [707, 181] width 69 height 17
click at [593, 191] on link "Questions or Feedback? Chat with us" at bounding box center [611, 181] width 263 height 34
click at [605, 173] on link "Questions or Feedback? Chat with us" at bounding box center [611, 181] width 263 height 34
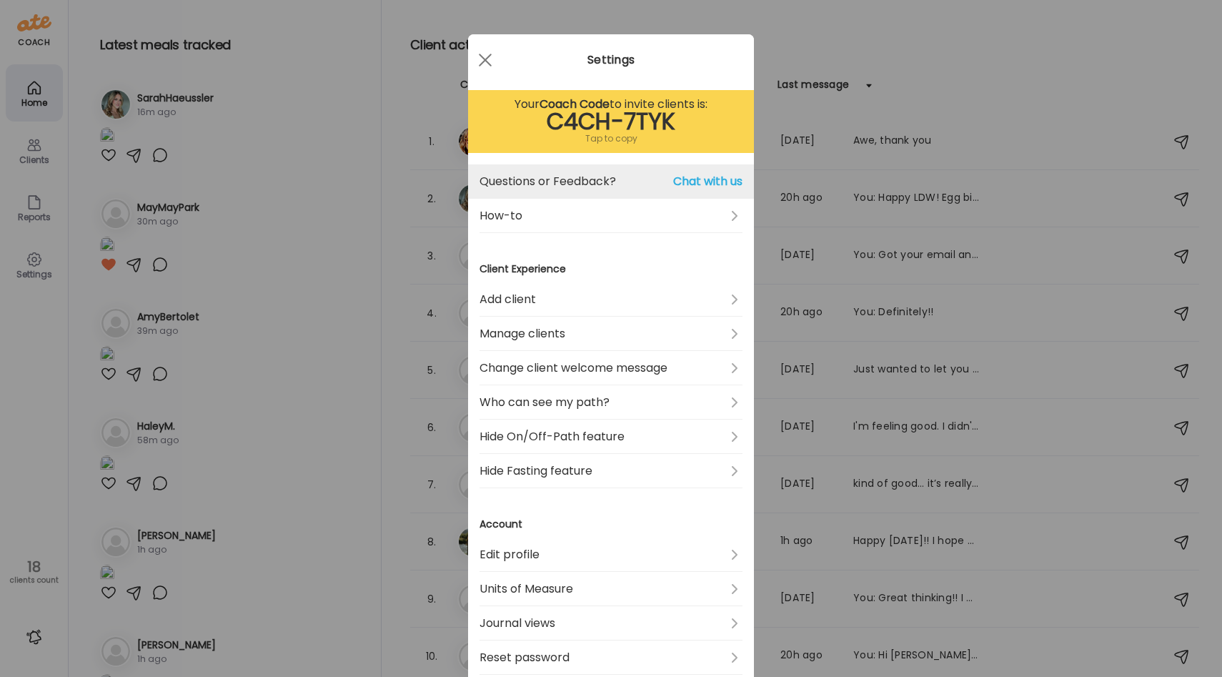
click at [648, 177] on link "Questions or Feedback? Chat with us" at bounding box center [611, 181] width 263 height 34
click at [674, 177] on span "Chat with us" at bounding box center [707, 181] width 69 height 17
click at [641, 180] on link "Questions or Feedback? Chat with us" at bounding box center [611, 181] width 263 height 34
click at [685, 179] on span "Chat with us" at bounding box center [707, 181] width 69 height 17
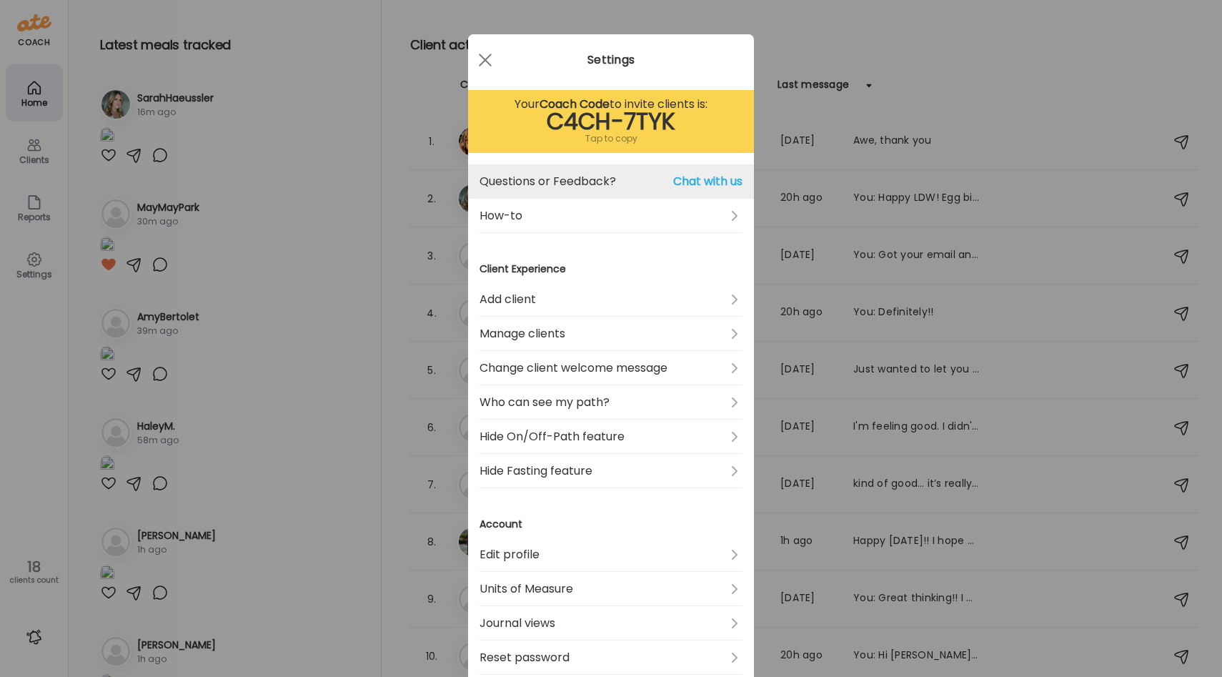
click at [710, 186] on span "Chat with us" at bounding box center [707, 181] width 69 height 17
click at [620, 179] on link "Questions or Feedback? Chat with us" at bounding box center [611, 181] width 263 height 34
click at [621, 139] on div "Tap to copy" at bounding box center [611, 138] width 263 height 17
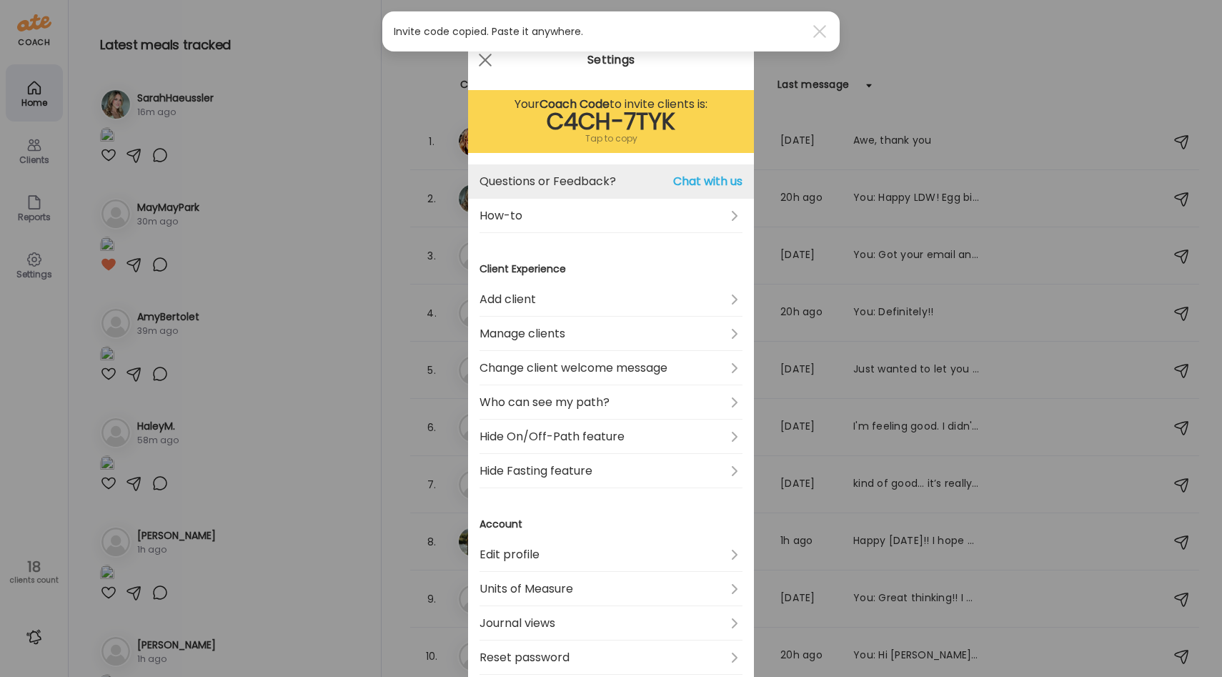
click at [648, 177] on link "Questions or Feedback? Chat with us" at bounding box center [611, 181] width 263 height 34
click at [710, 186] on span "Chat with us" at bounding box center [707, 181] width 69 height 17
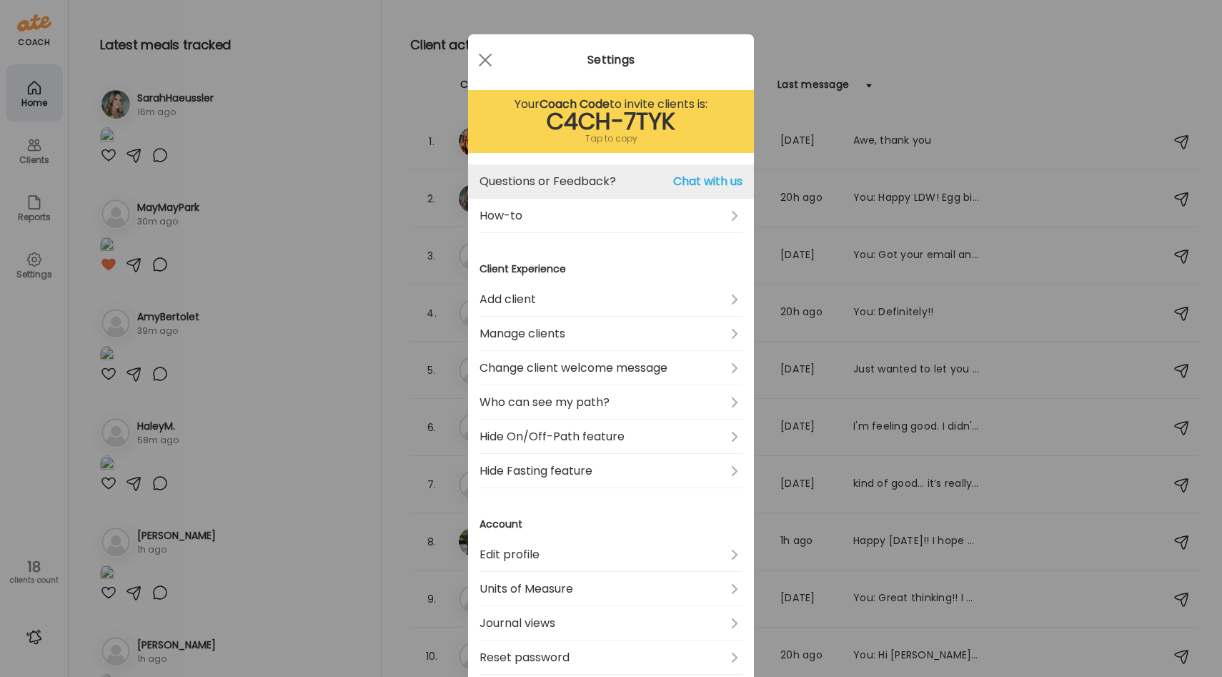
click at [675, 174] on span "Chat with us" at bounding box center [707, 181] width 69 height 17
click at [585, 179] on link "Questions or Feedback? Chat with us" at bounding box center [611, 181] width 263 height 34
click at [680, 182] on span "Chat with us" at bounding box center [707, 181] width 69 height 17
click at [487, 59] on span at bounding box center [485, 60] width 13 height 13
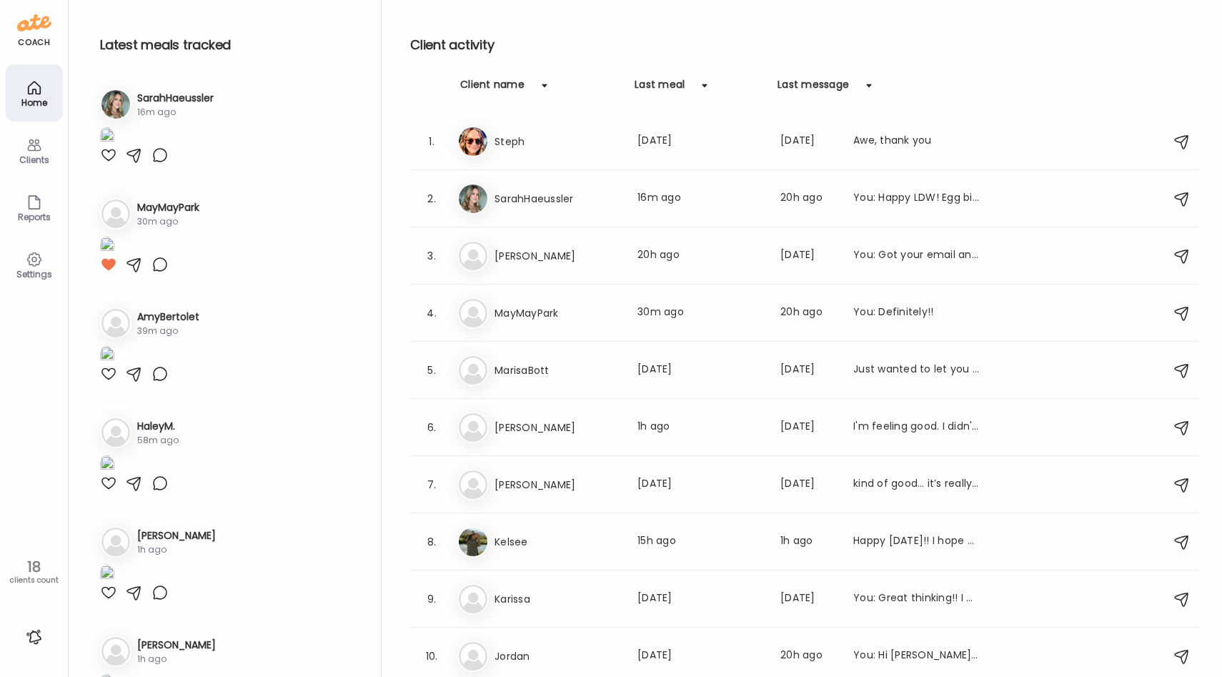
click at [24, 264] on div "Settings" at bounding box center [34, 264] width 57 height 57
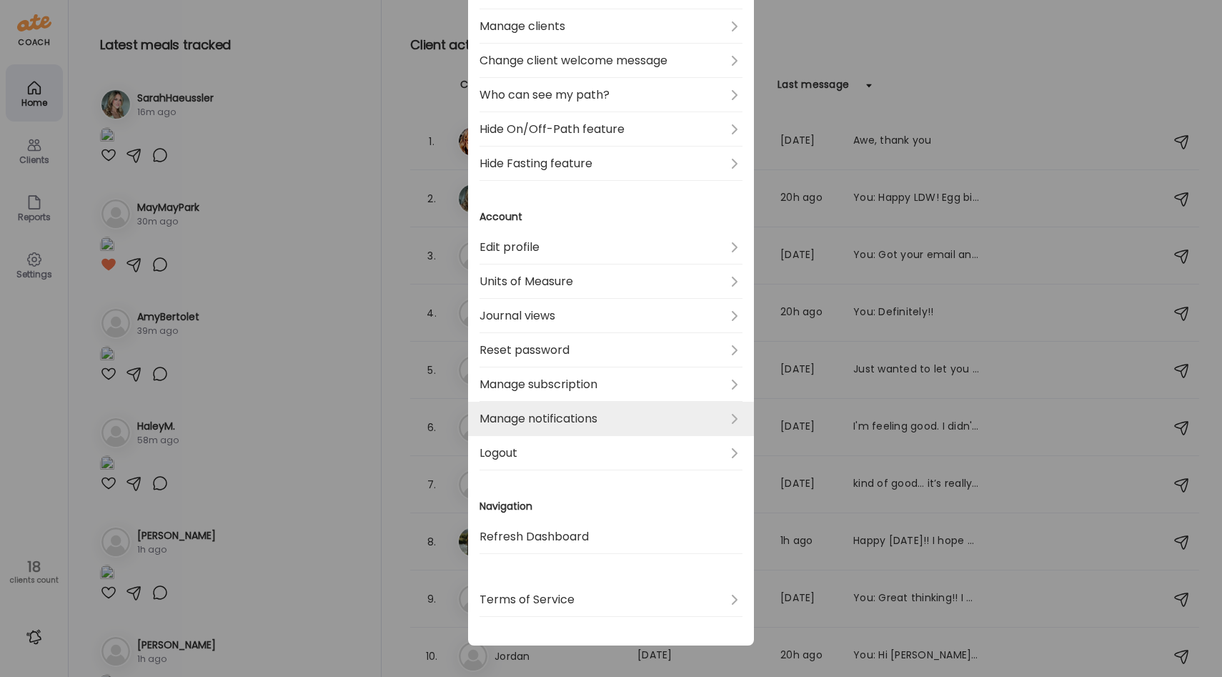
scroll to position [310, 0]
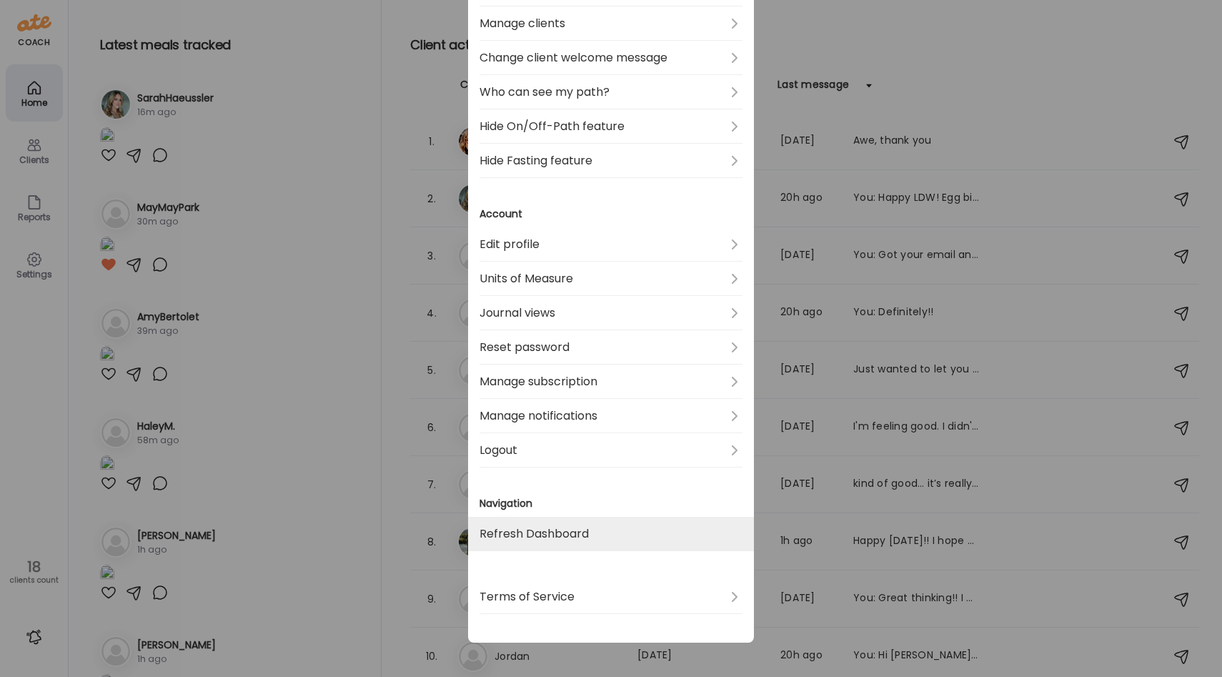
click at [560, 530] on link "Refresh Dashboard" at bounding box center [611, 534] width 263 height 34
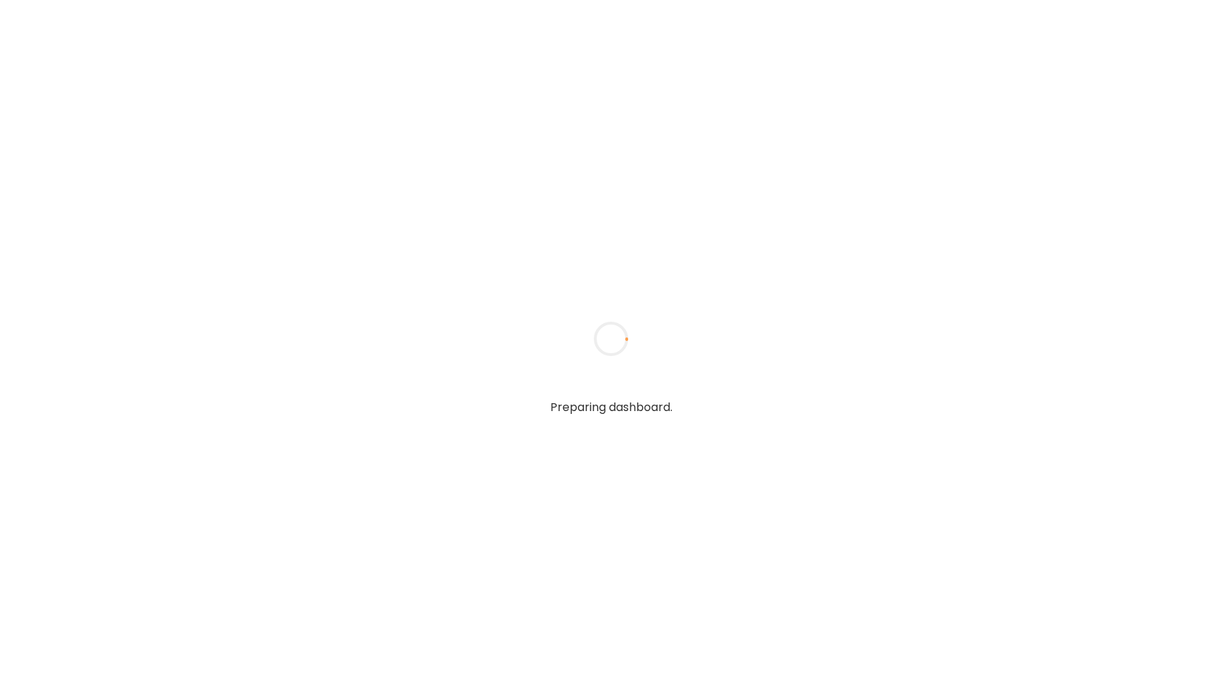
type input "**********"
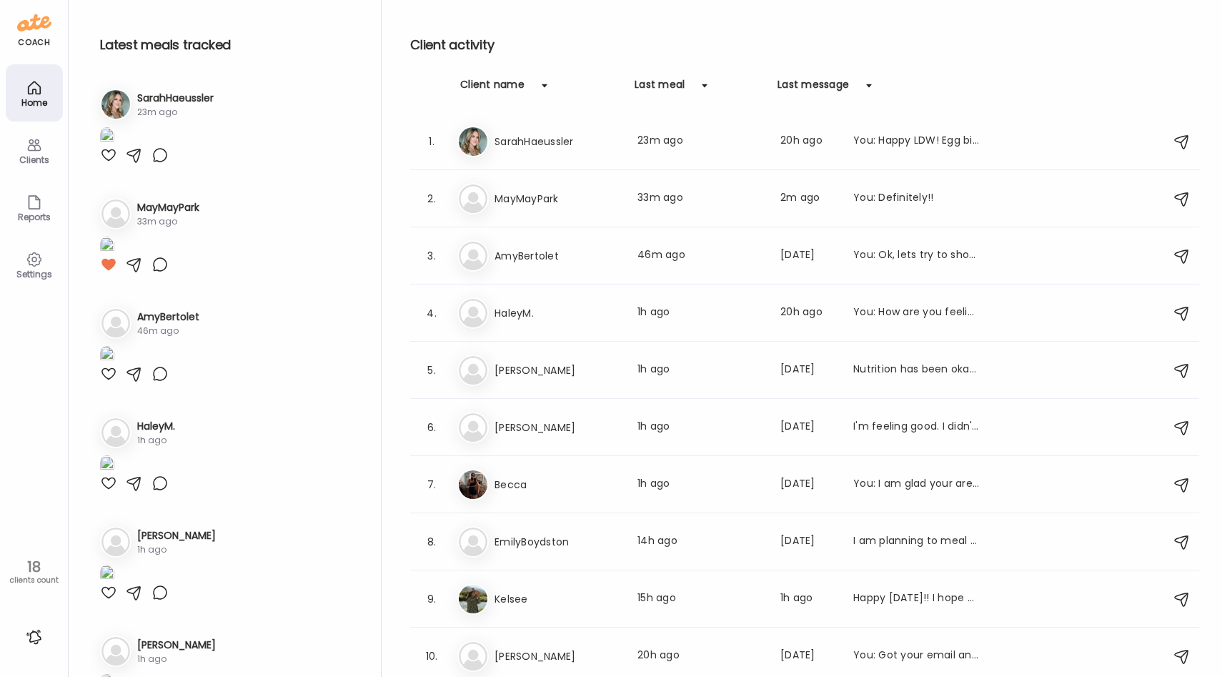
click at [29, 269] on div "Settings" at bounding box center [34, 273] width 51 height 9
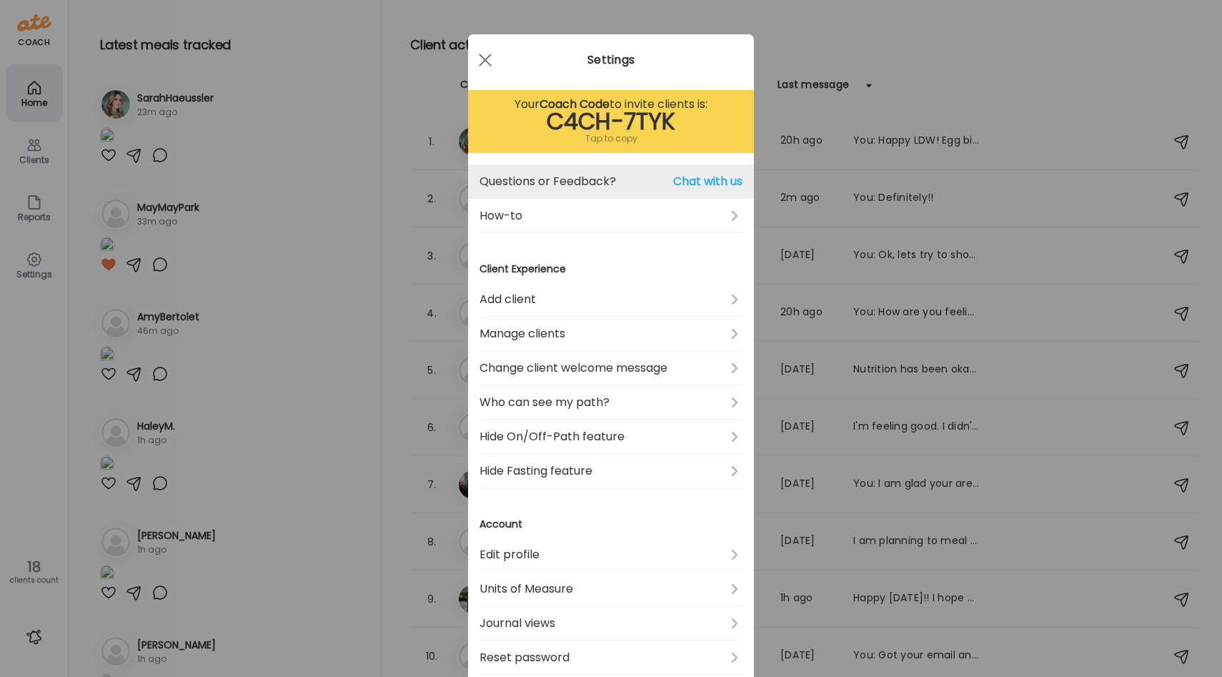
click at [693, 170] on link "Questions or Feedback? Chat with us" at bounding box center [611, 181] width 263 height 34
click at [608, 169] on link "Questions or Feedback? Chat with us" at bounding box center [611, 181] width 263 height 34
click at [560, 172] on link "Questions or Feedback? Chat with us" at bounding box center [611, 181] width 263 height 34
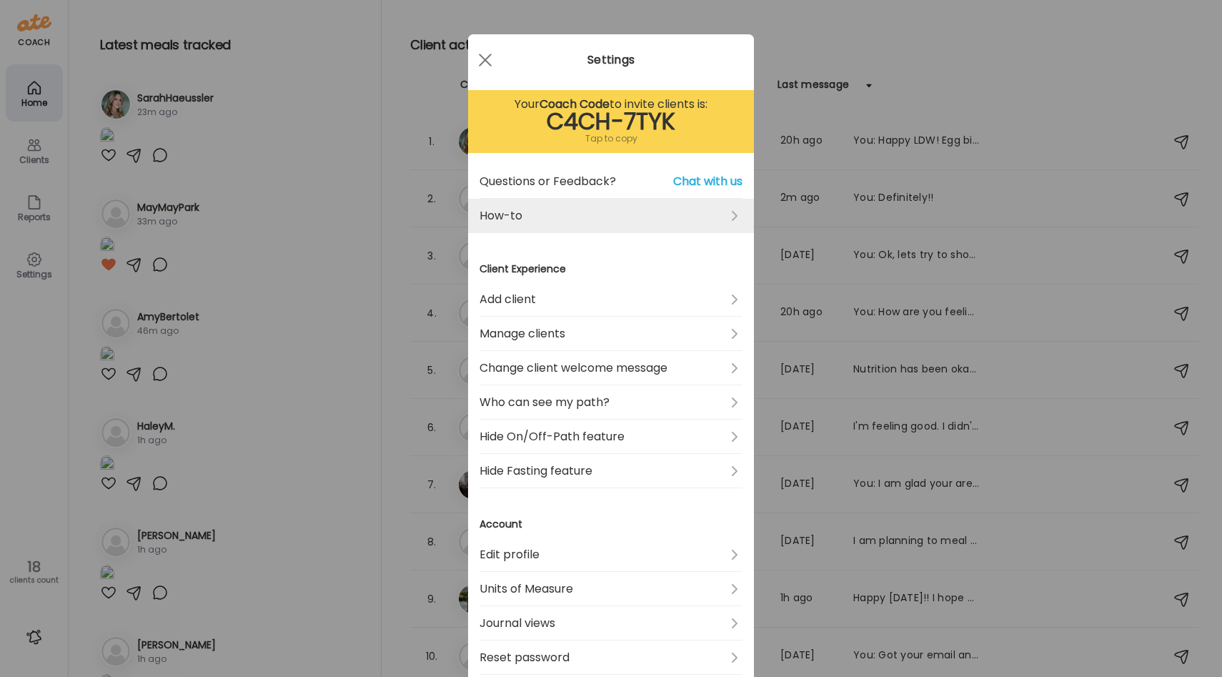
click at [644, 213] on link "How-to" at bounding box center [611, 216] width 263 height 34
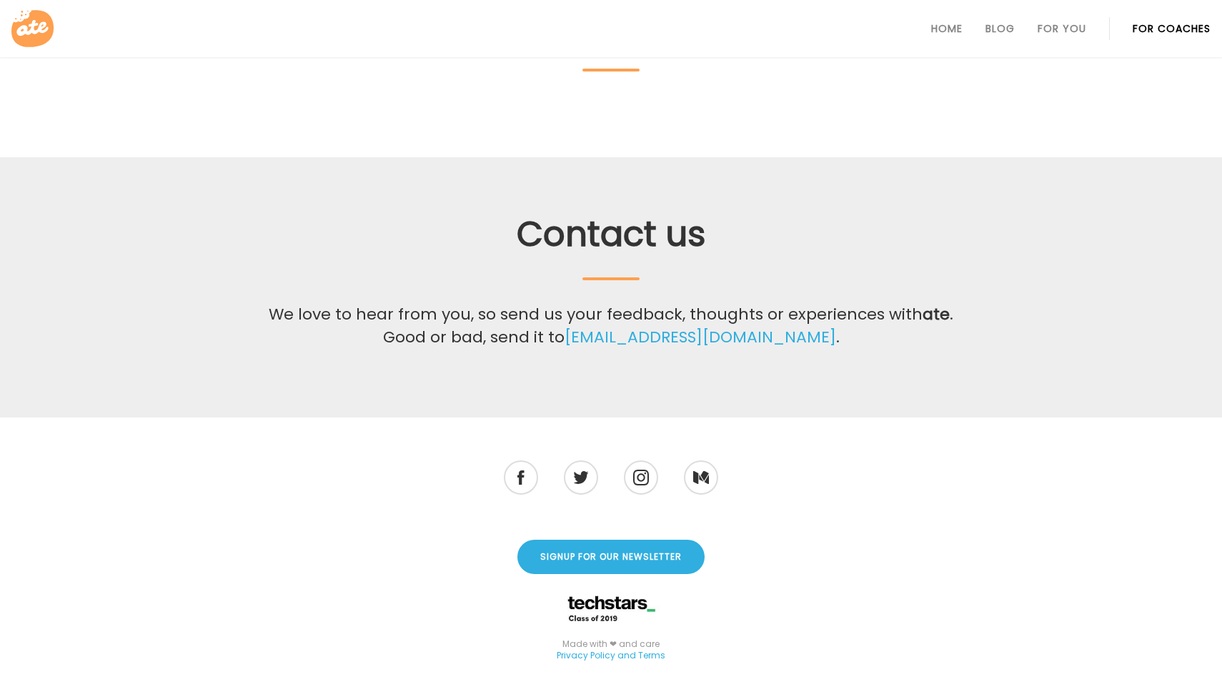
scroll to position [422, 0]
